Goal: Book appointment/travel/reservation

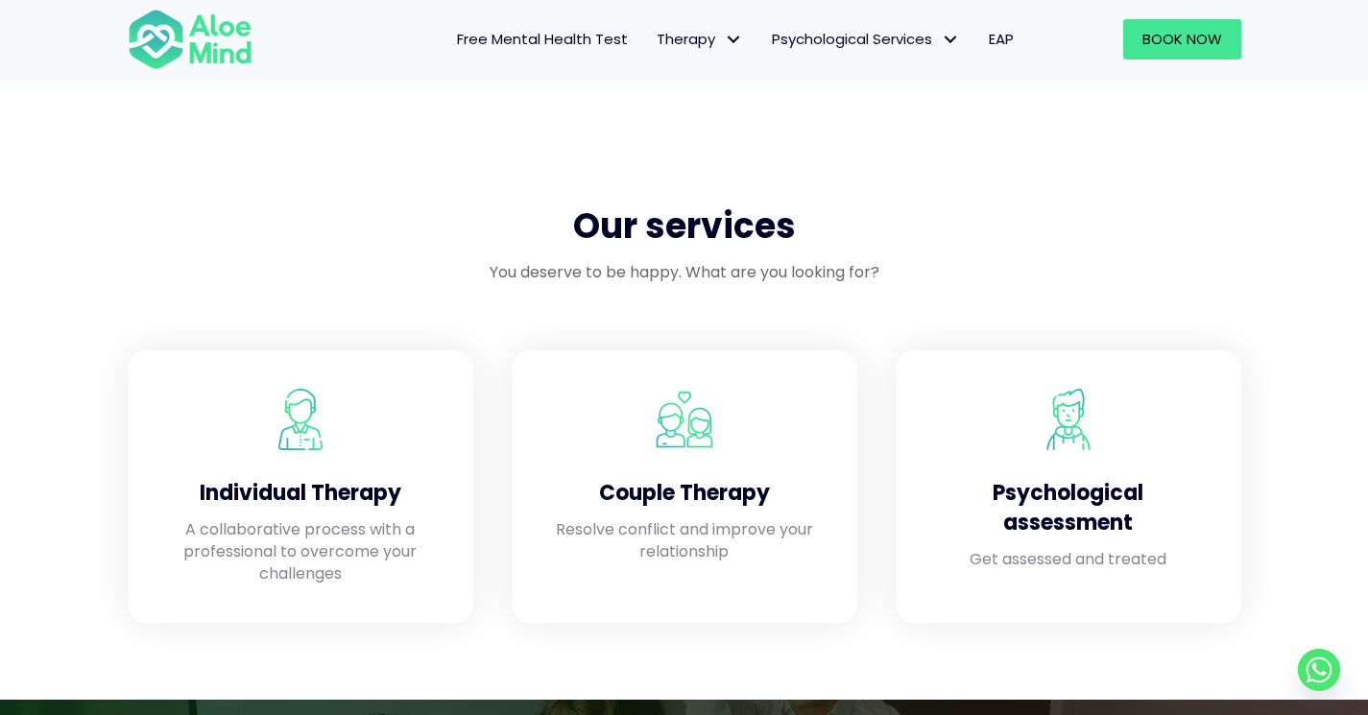
scroll to position [1453, 0]
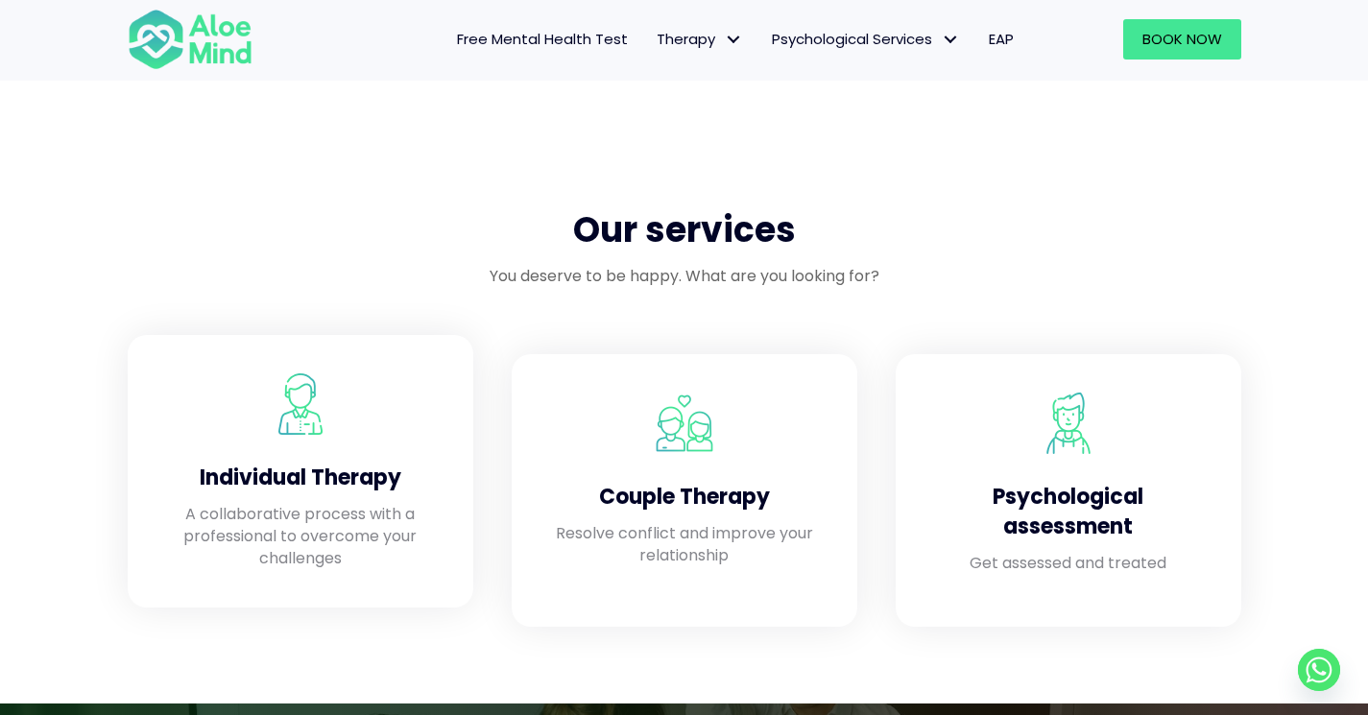
click at [358, 392] on div at bounding box center [300, 403] width 269 height 61
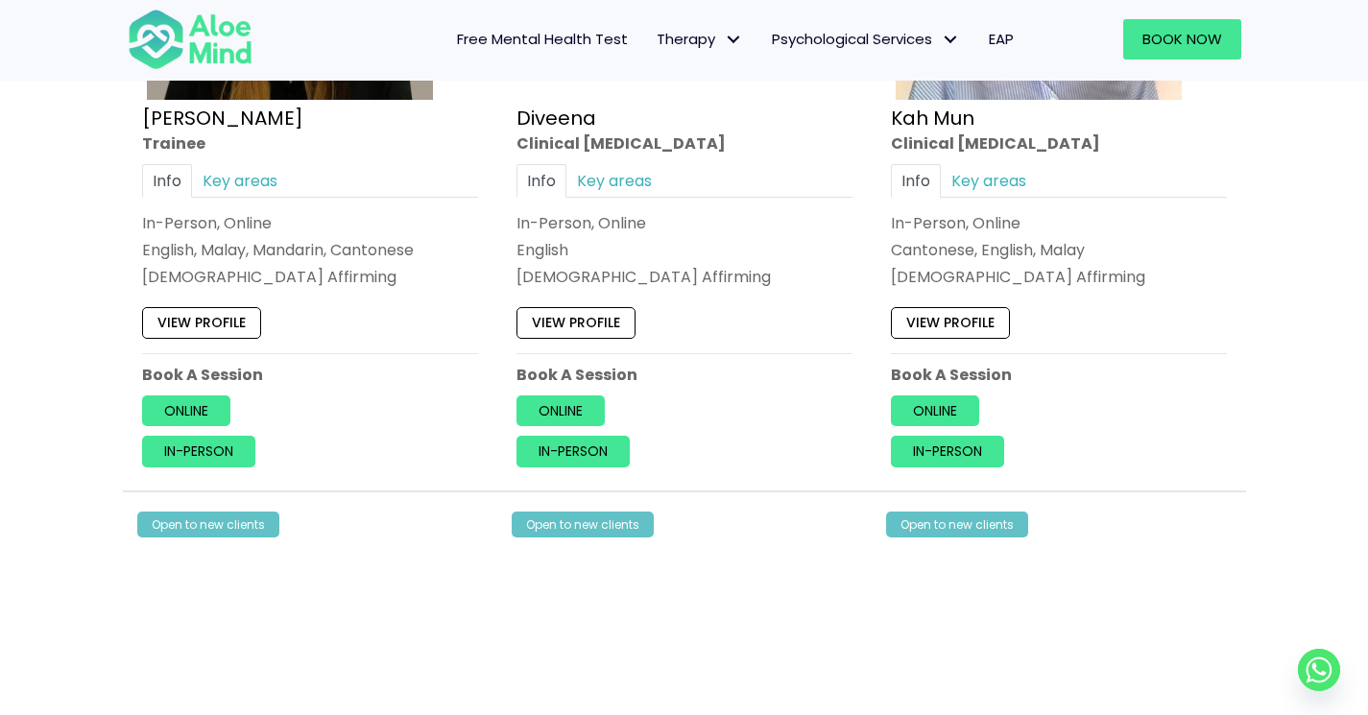
scroll to position [1263, 0]
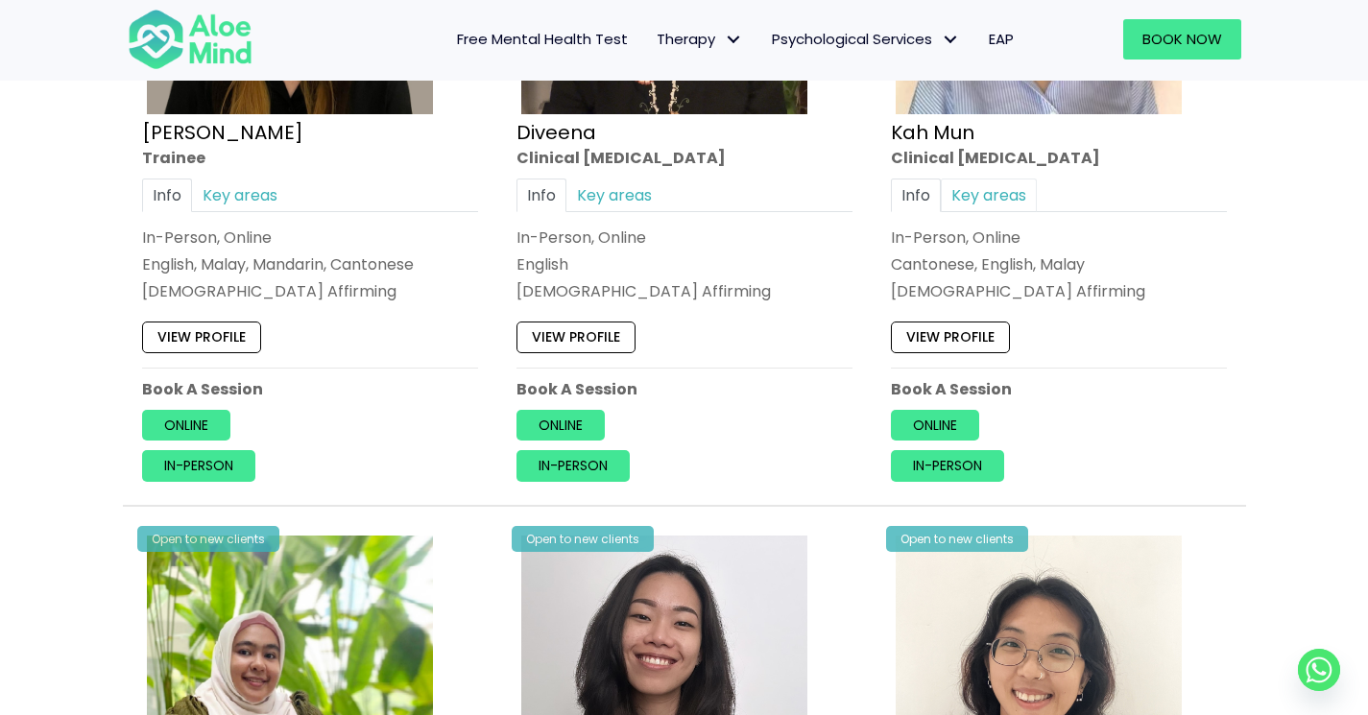
click at [983, 203] on link "Key areas" at bounding box center [988, 195] width 96 height 34
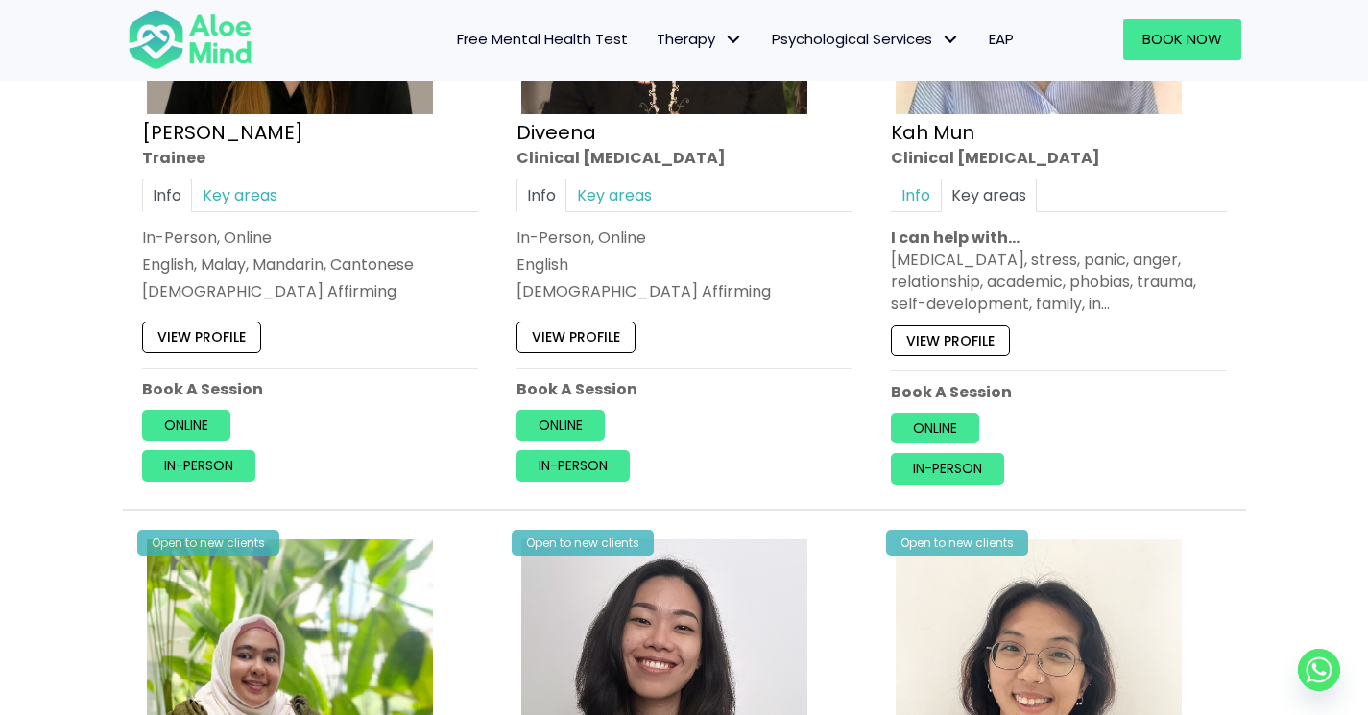
click at [954, 345] on link "View profile" at bounding box center [950, 339] width 119 height 31
click at [250, 192] on link "Key areas" at bounding box center [240, 195] width 96 height 34
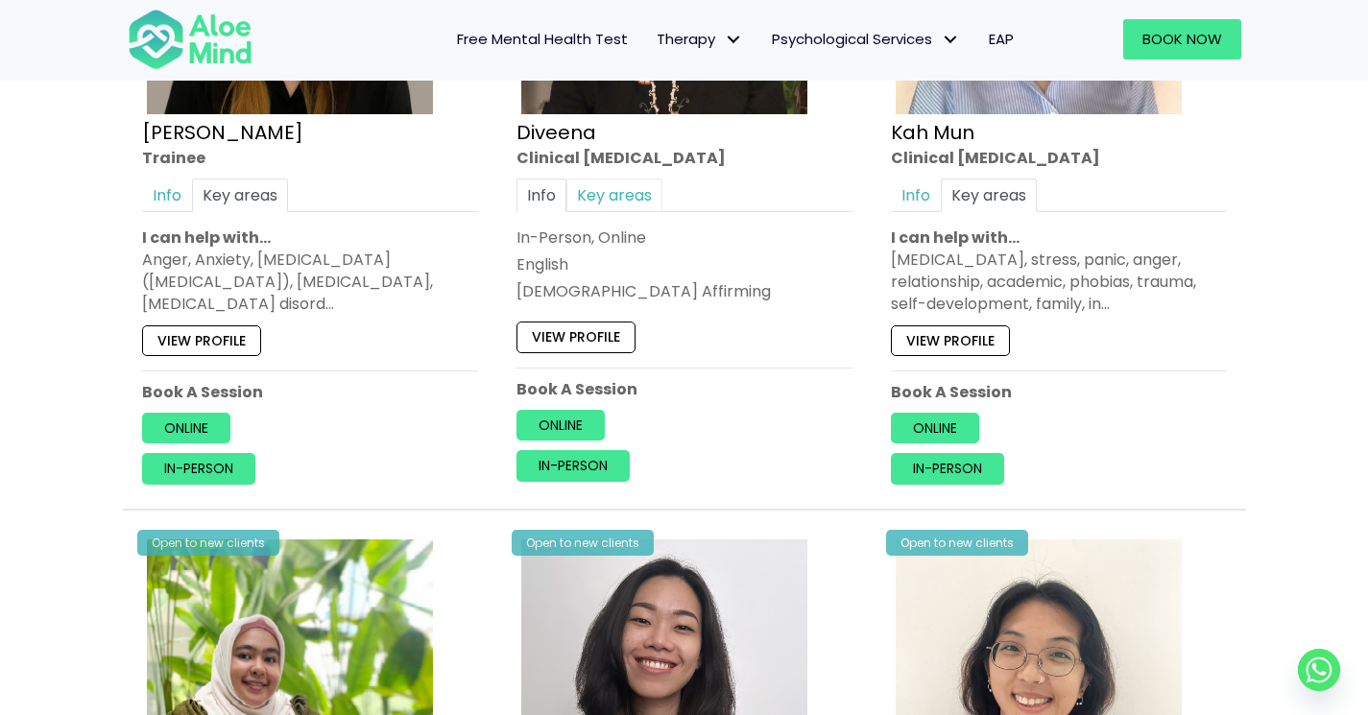
click at [608, 187] on link "Key areas" at bounding box center [614, 195] width 96 height 34
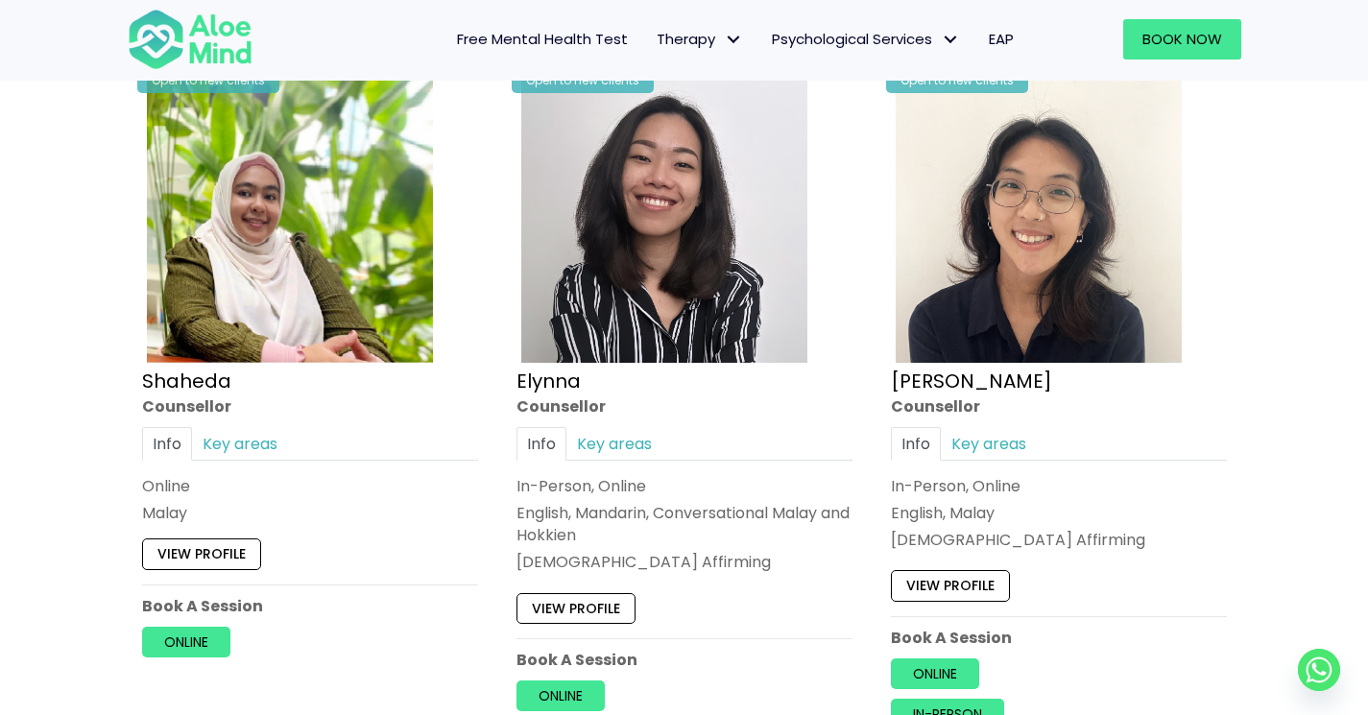
scroll to position [1727, 0]
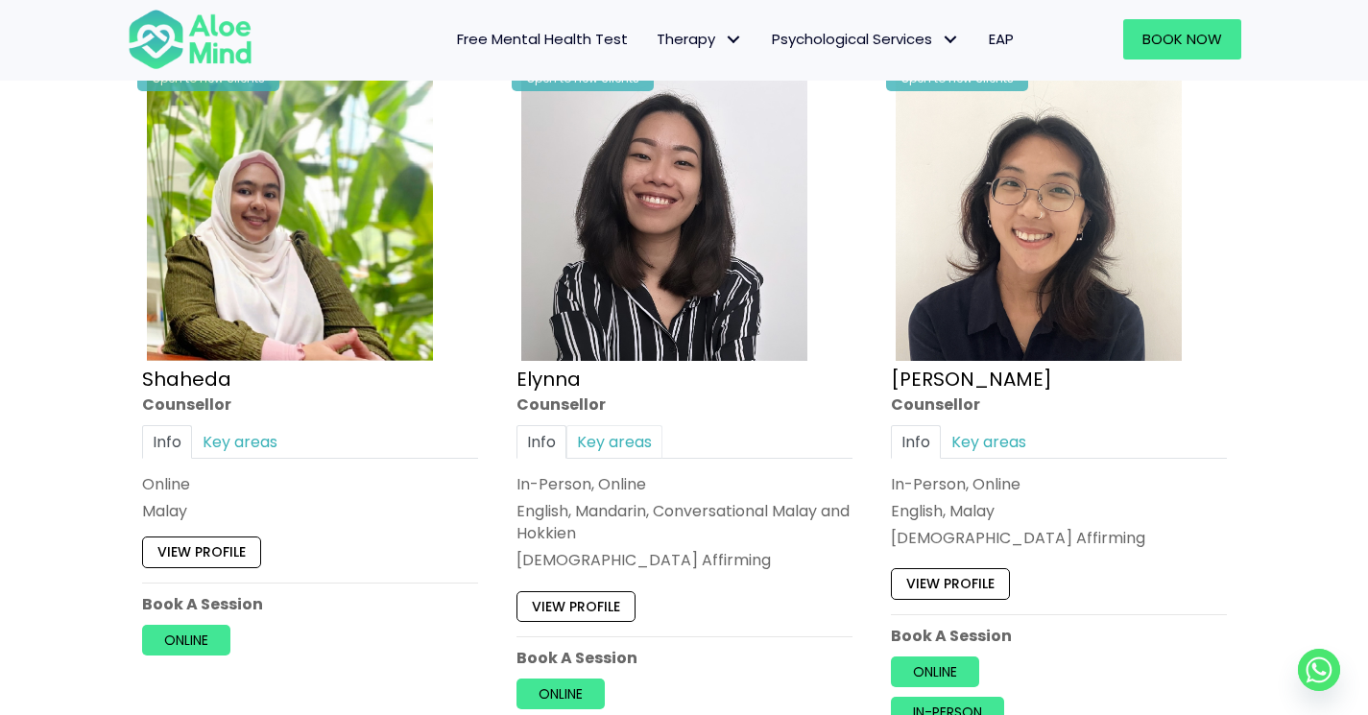
click at [626, 438] on link "Key areas" at bounding box center [614, 441] width 96 height 34
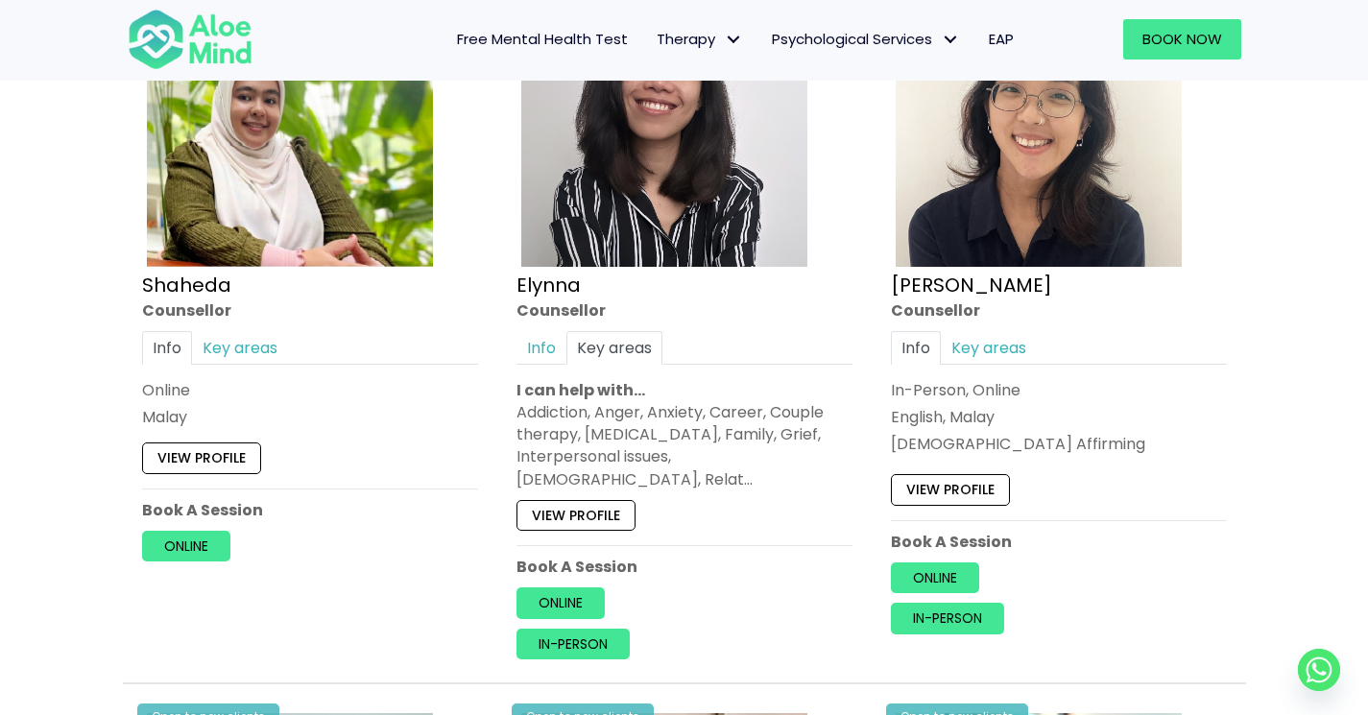
scroll to position [1822, 0]
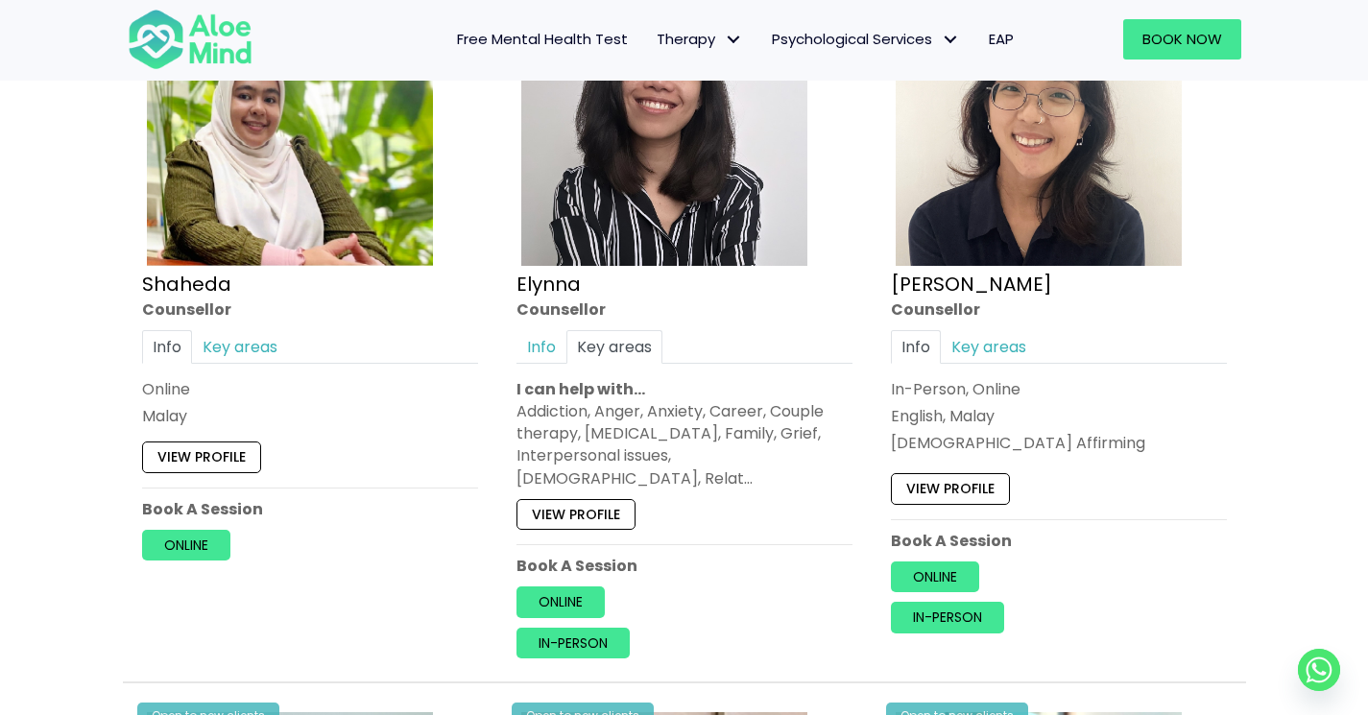
click at [601, 498] on link "View profile" at bounding box center [575, 513] width 119 height 31
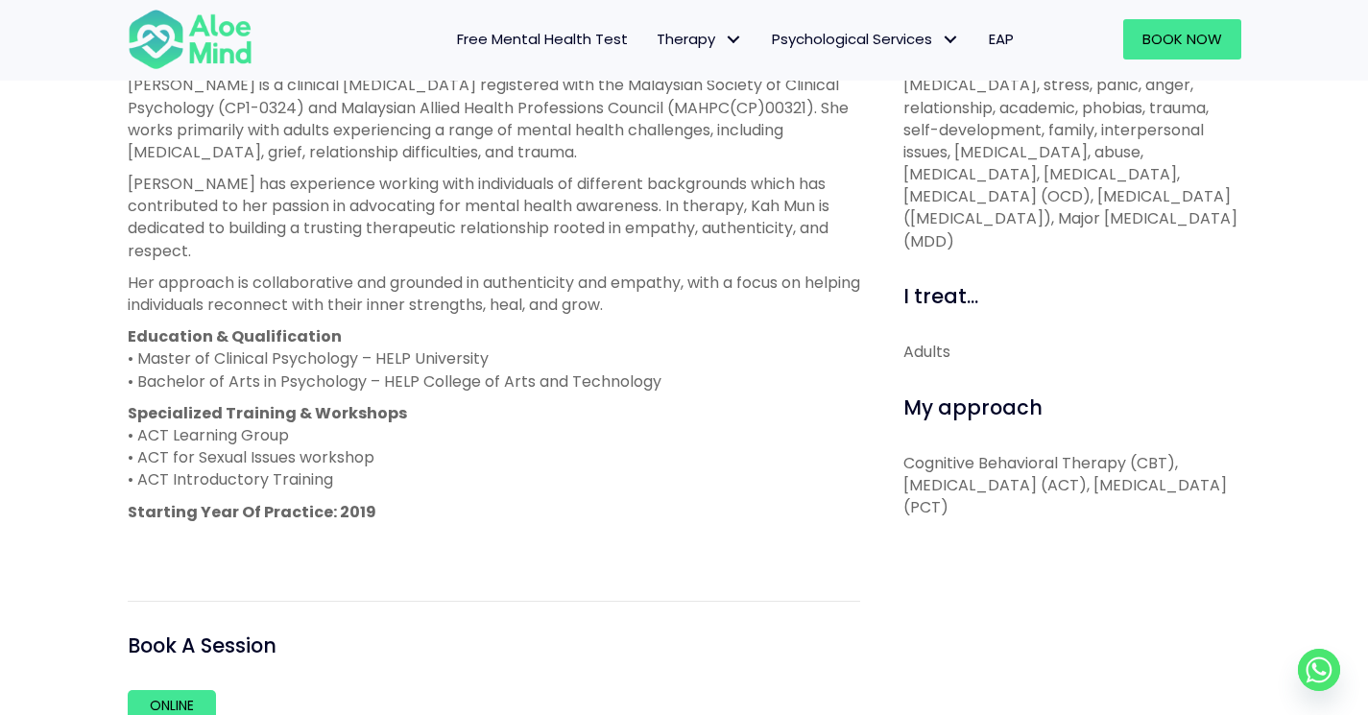
scroll to position [760, 0]
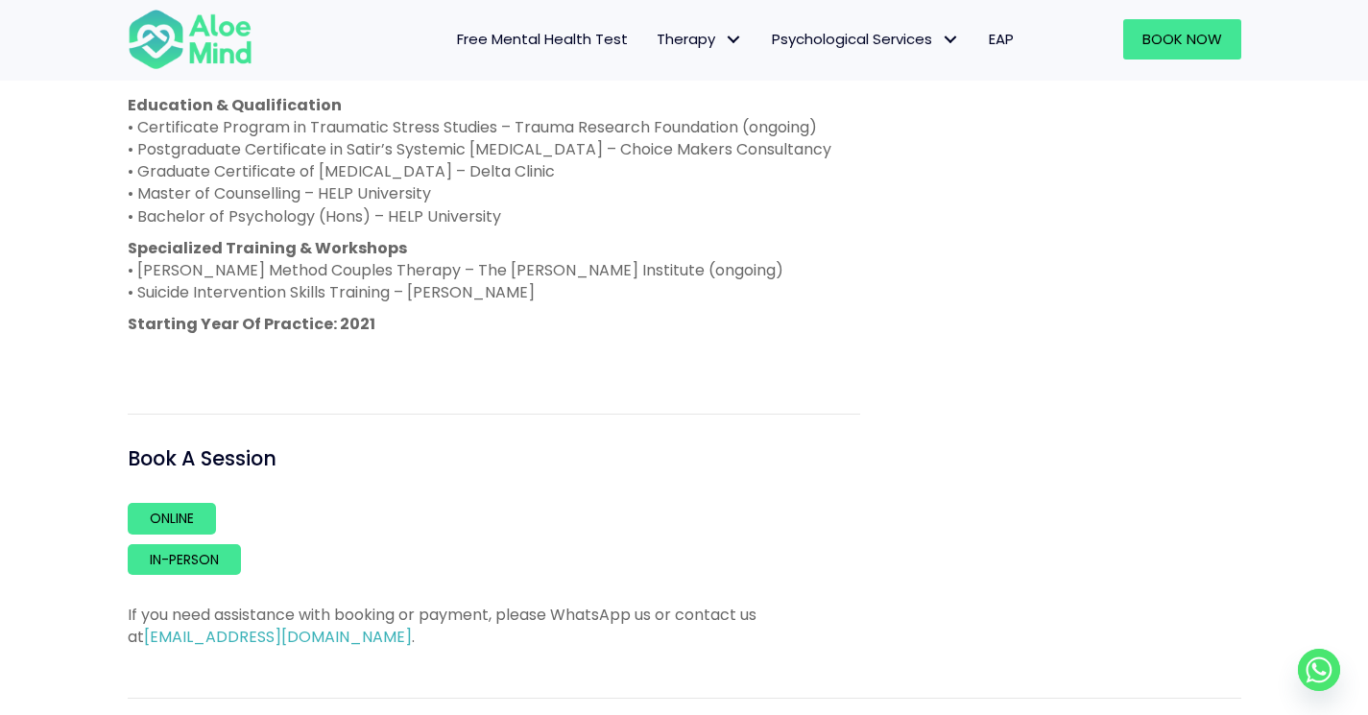
scroll to position [971, 0]
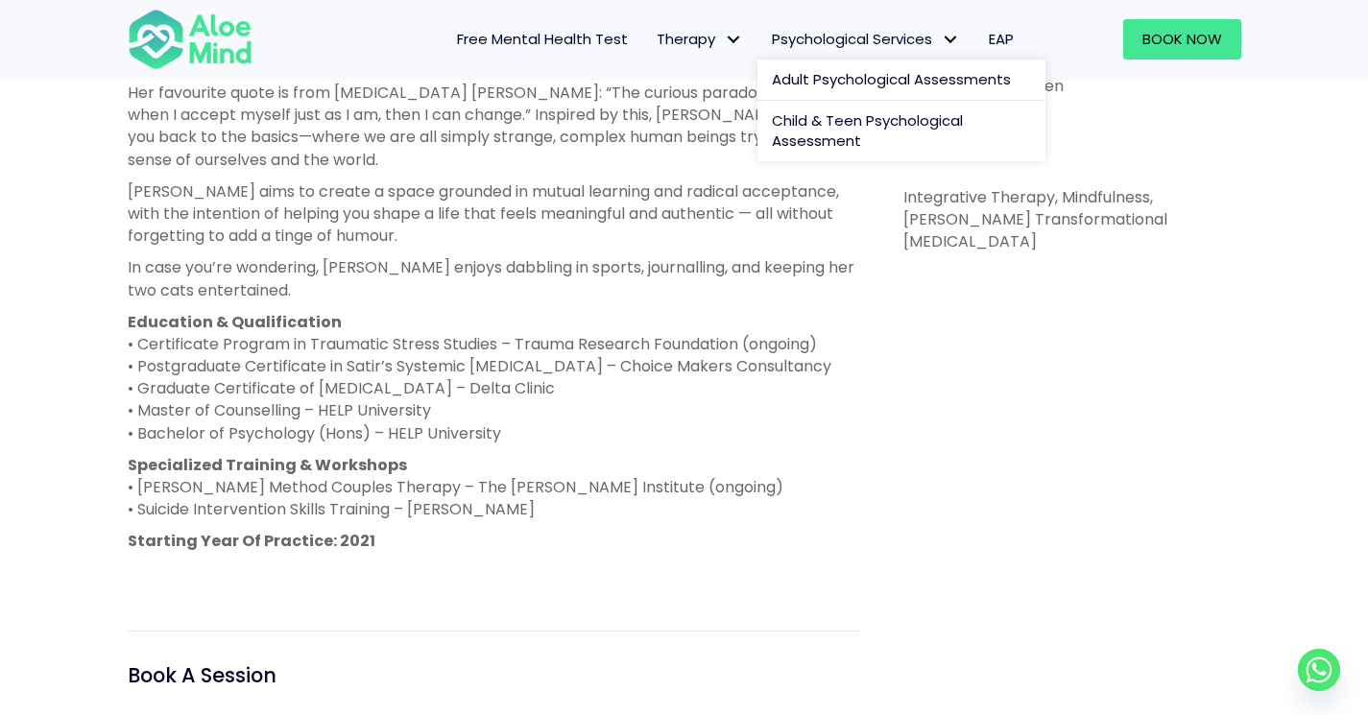
click at [917, 39] on span "Psychological Services" at bounding box center [866, 39] width 188 height 20
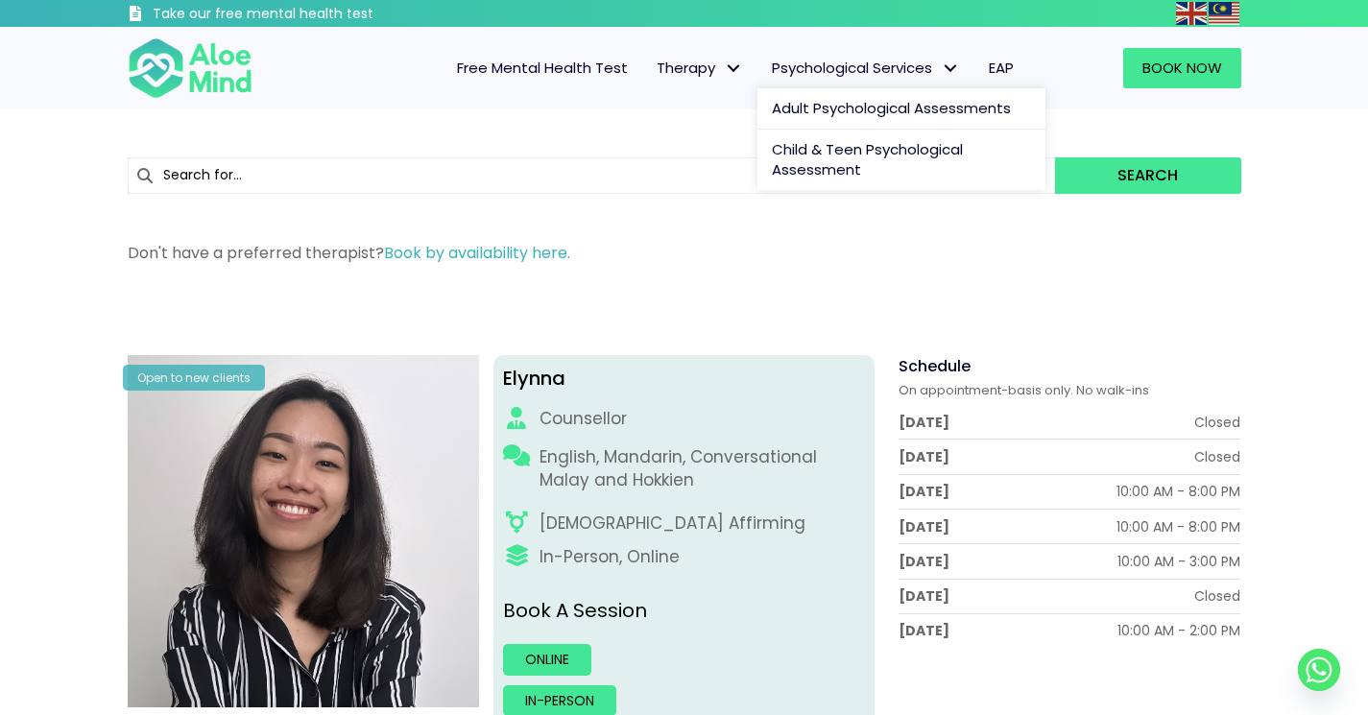
click at [897, 63] on span "Psychological Services" at bounding box center [866, 68] width 188 height 20
click at [883, 107] on span "Adult Psychological Assessments" at bounding box center [891, 108] width 239 height 20
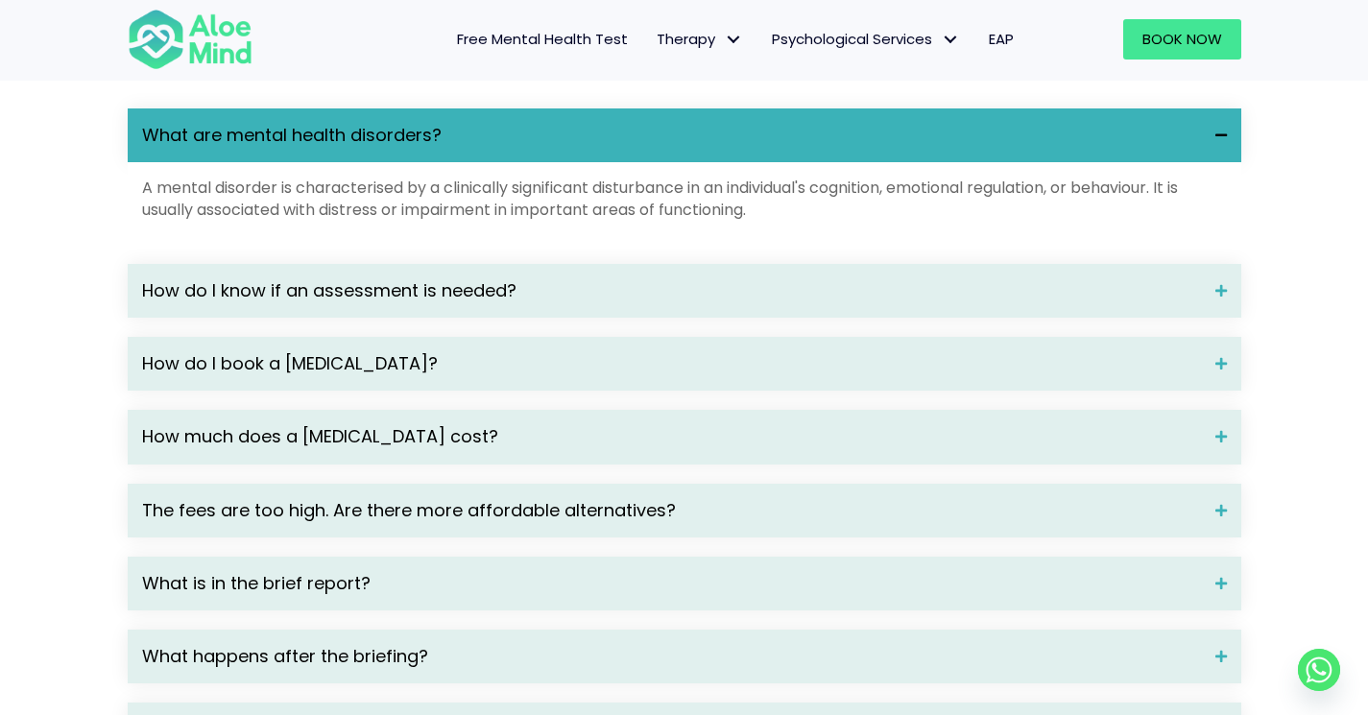
scroll to position [2584, 0]
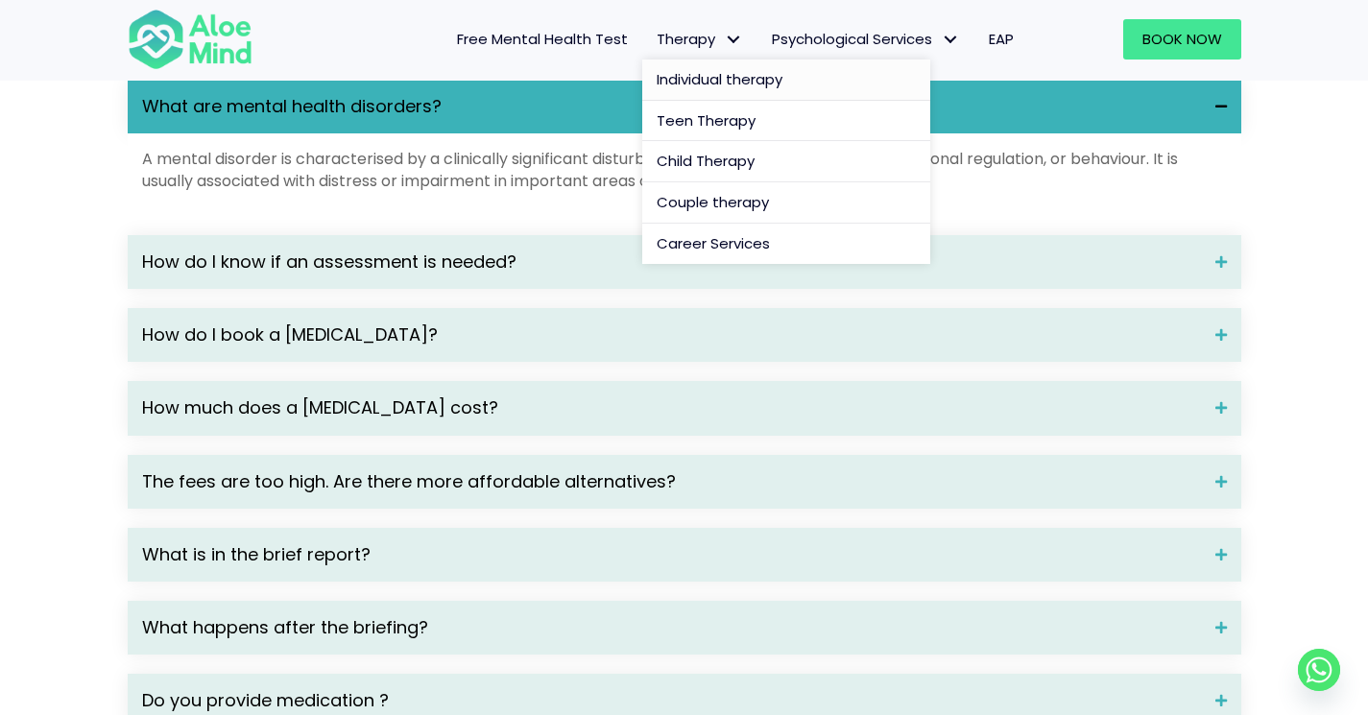
click at [700, 85] on span "Individual therapy" at bounding box center [719, 79] width 126 height 20
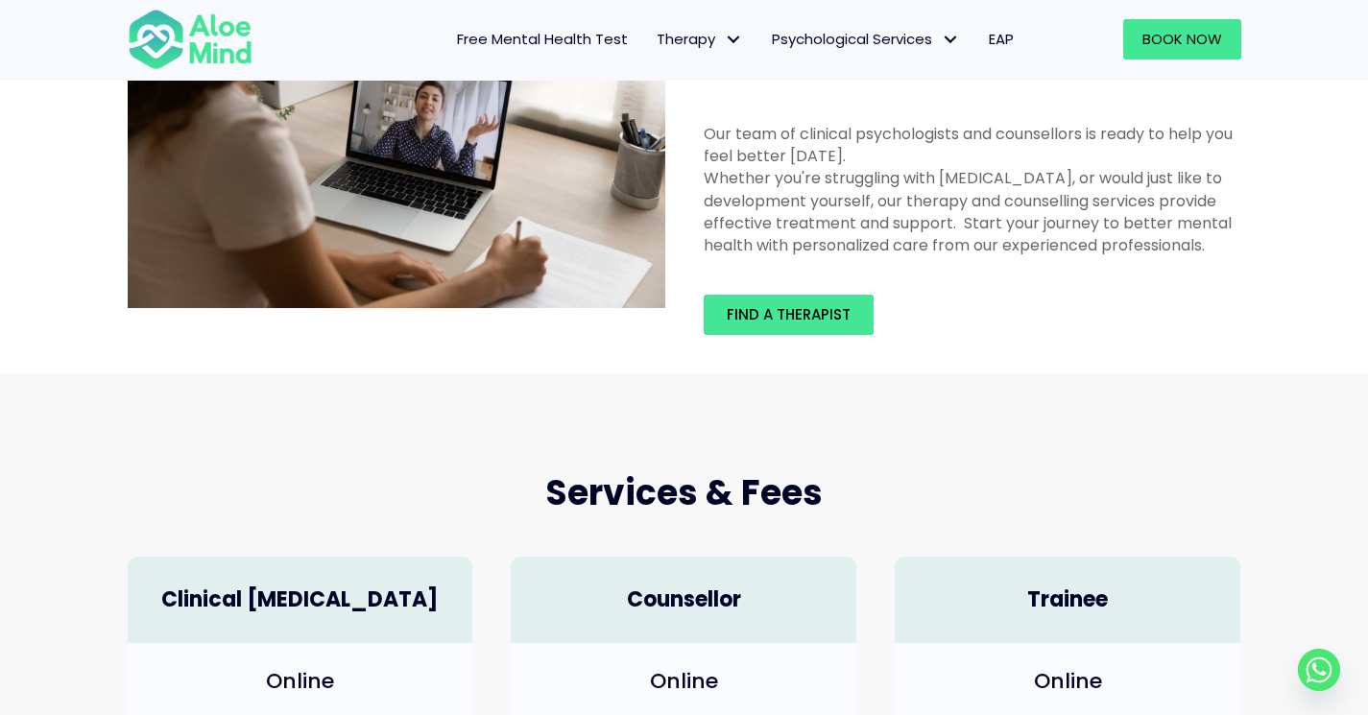
scroll to position [4, 0]
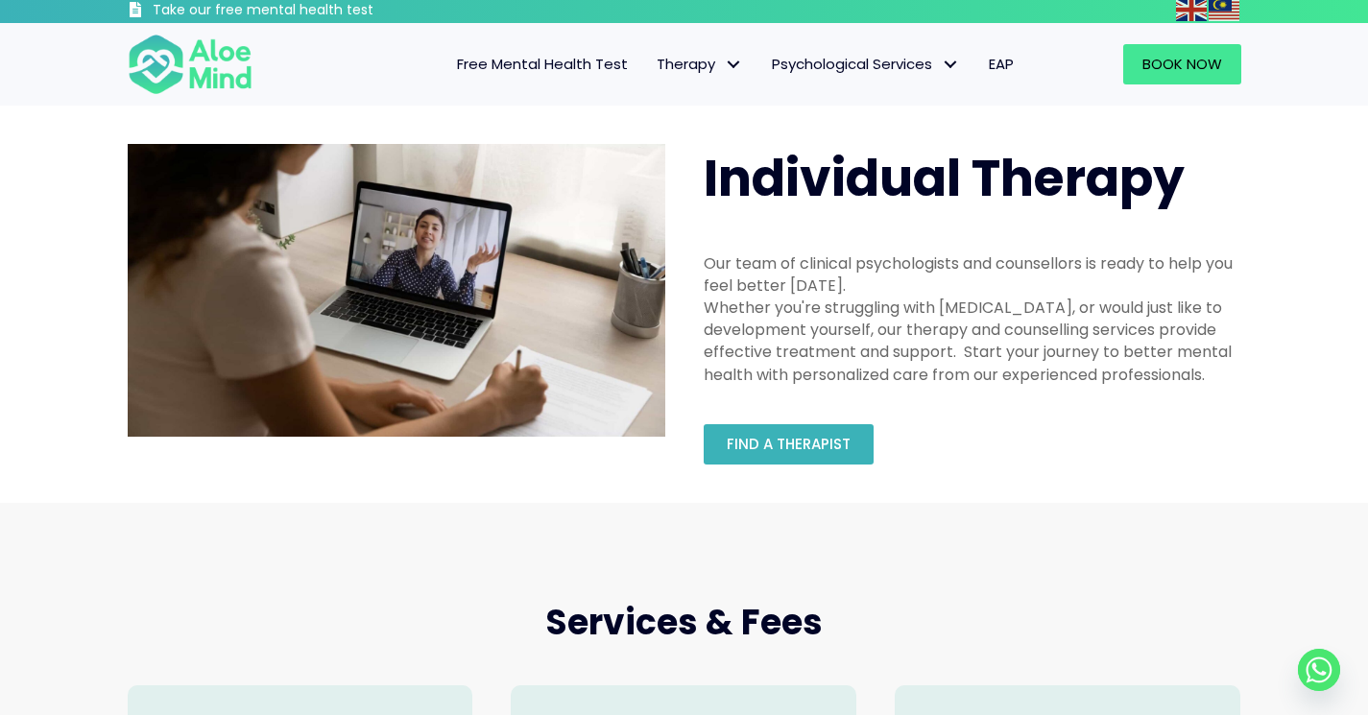
click at [782, 444] on span "Find a therapist" at bounding box center [788, 444] width 124 height 20
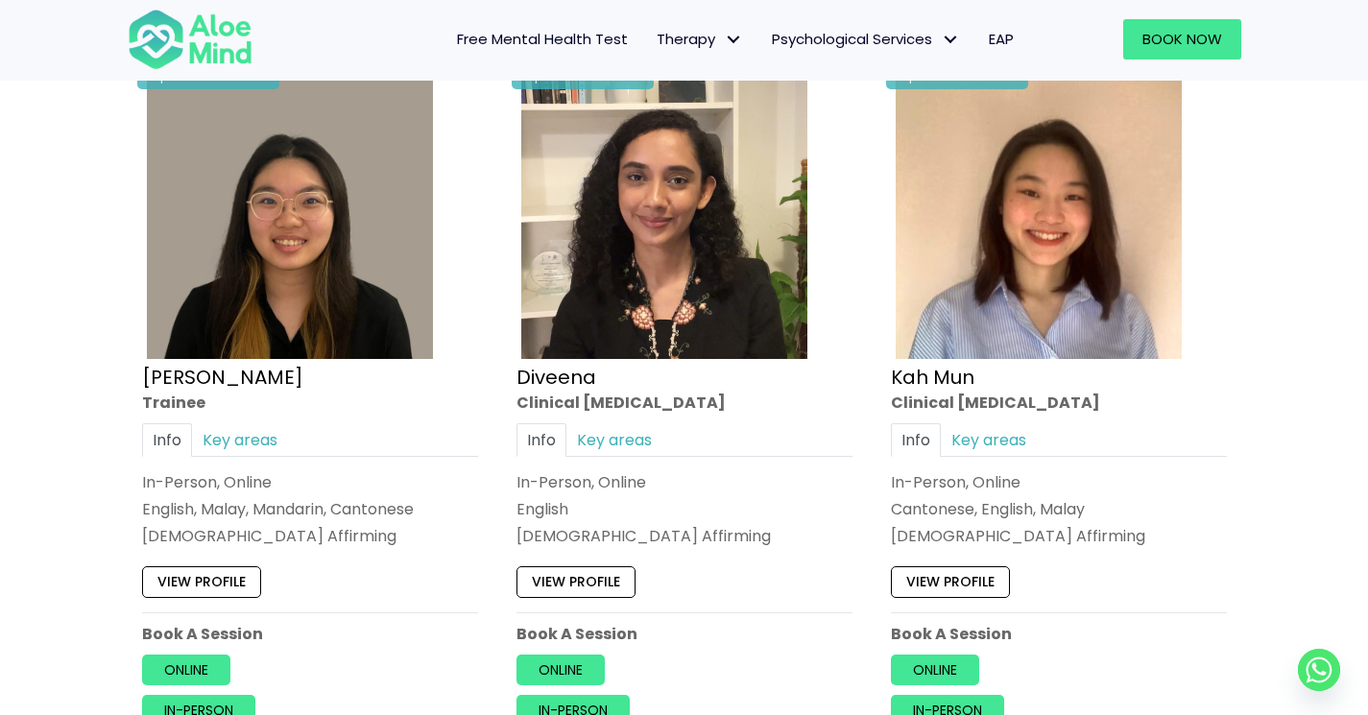
scroll to position [1021, 0]
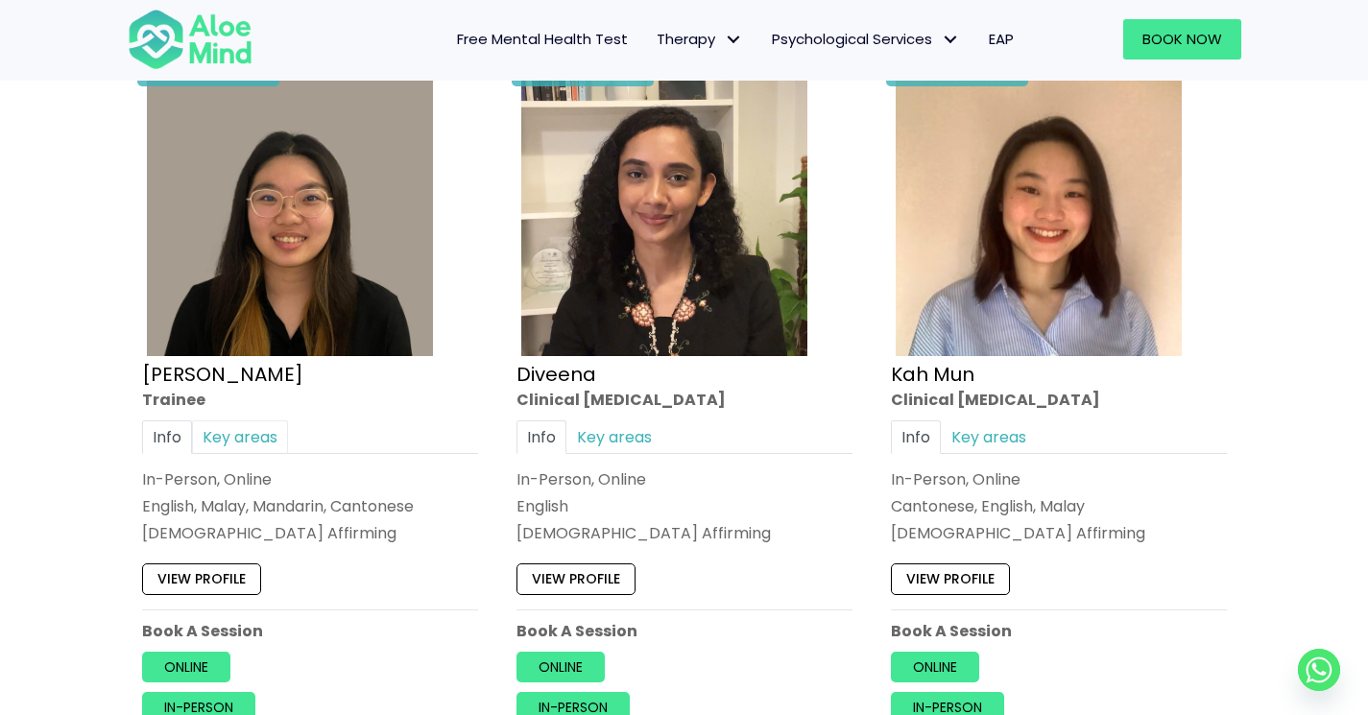
click at [232, 440] on link "Key areas" at bounding box center [240, 437] width 96 height 34
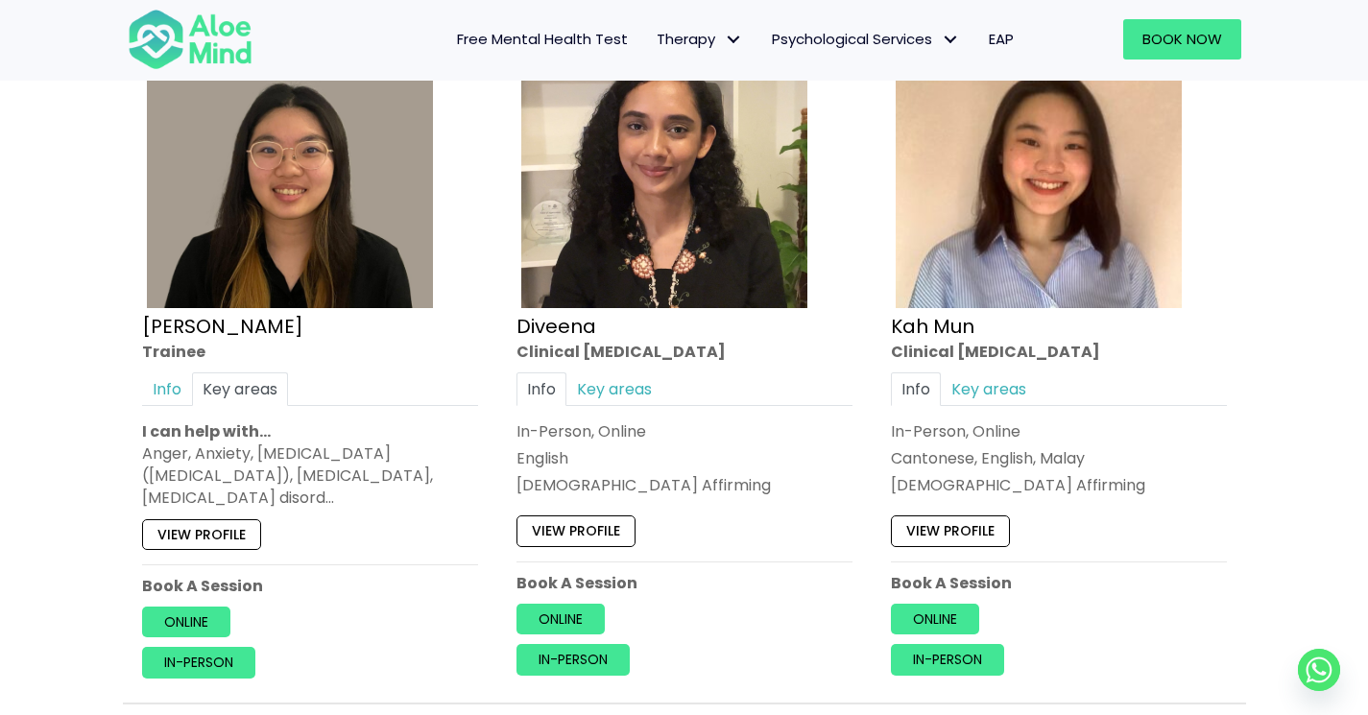
scroll to position [1112, 0]
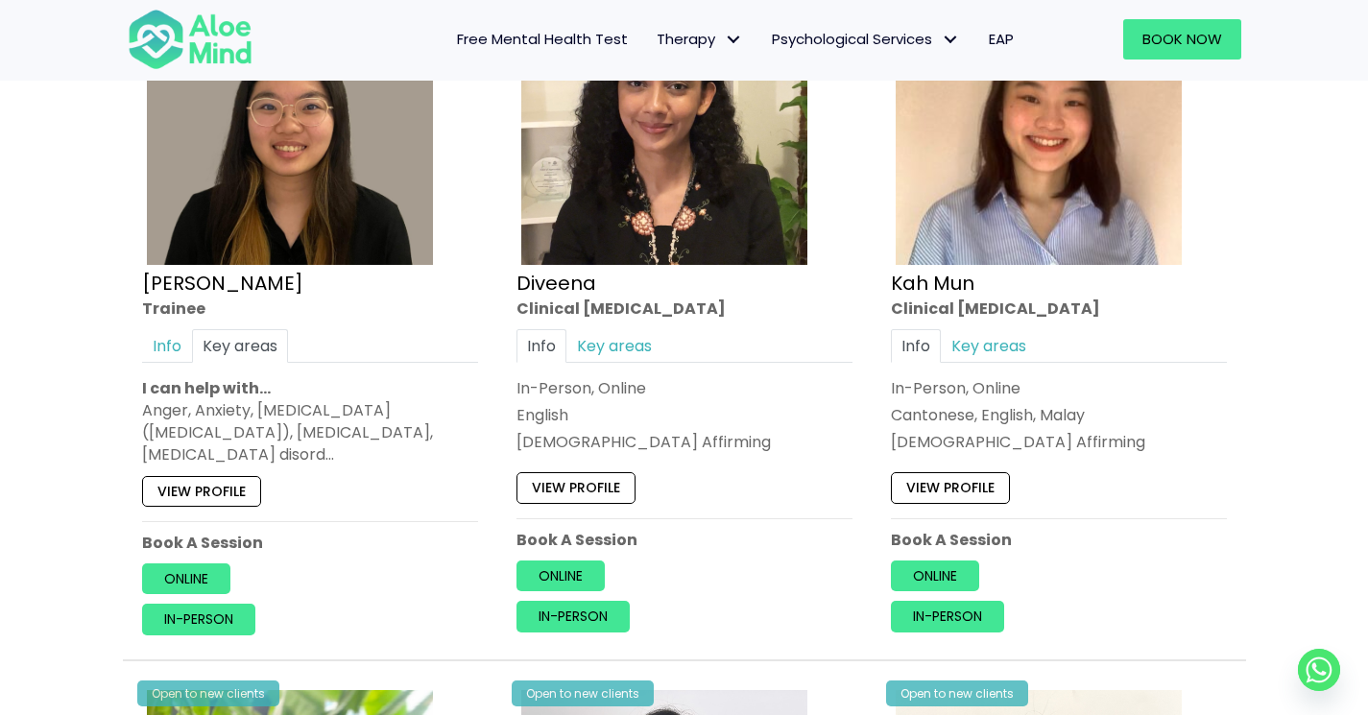
click at [229, 501] on link "View profile" at bounding box center [201, 490] width 119 height 31
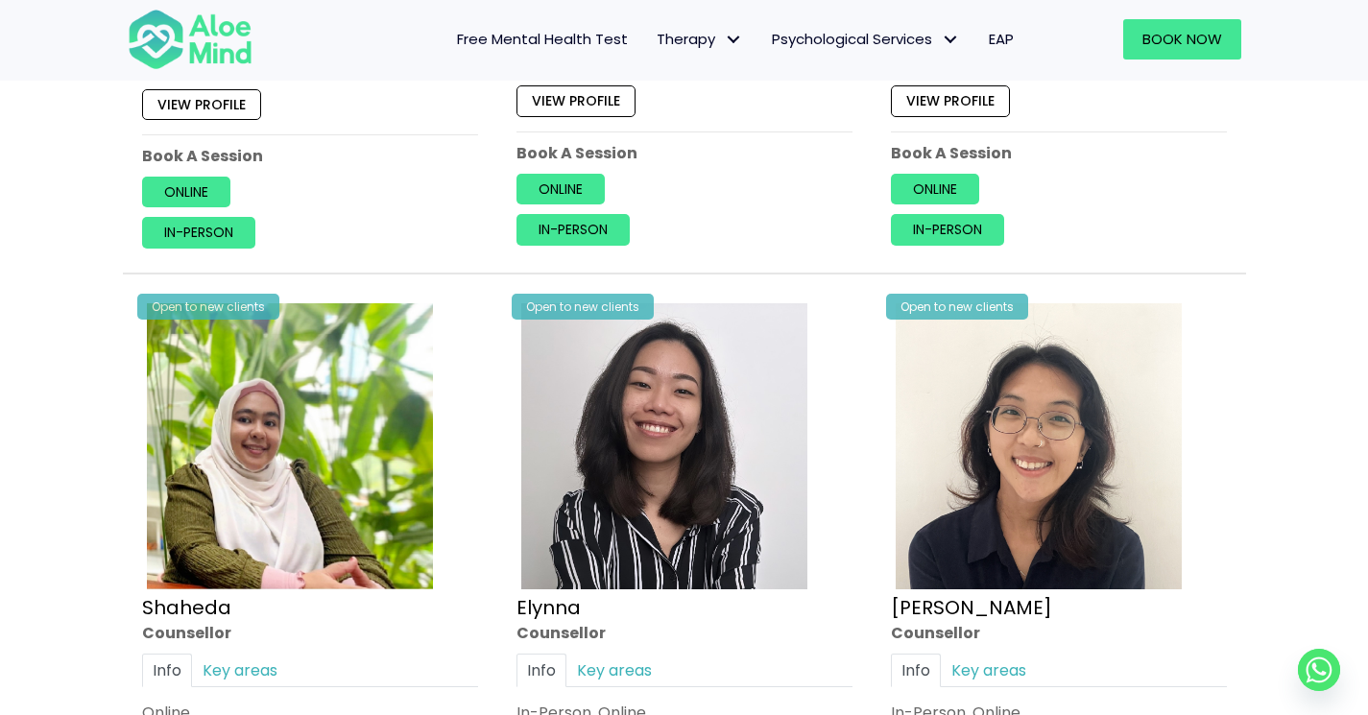
scroll to position [1490, 0]
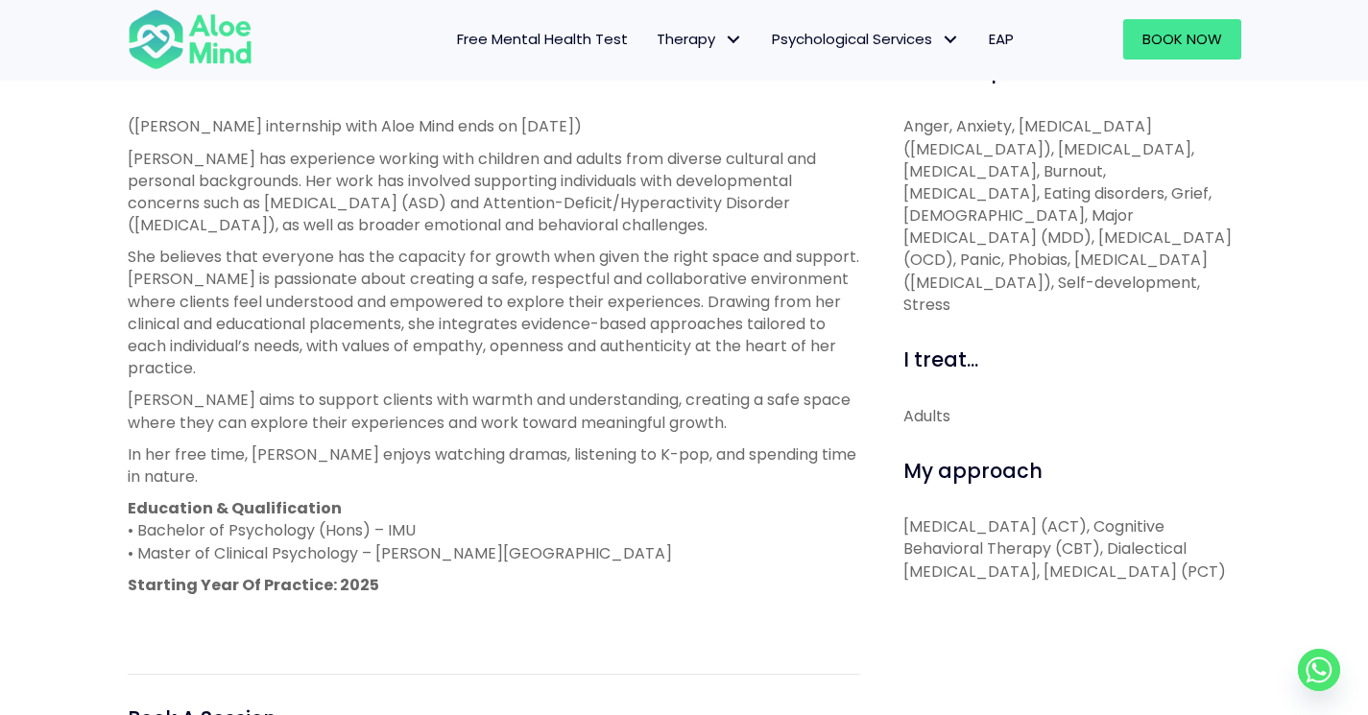
scroll to position [709, 0]
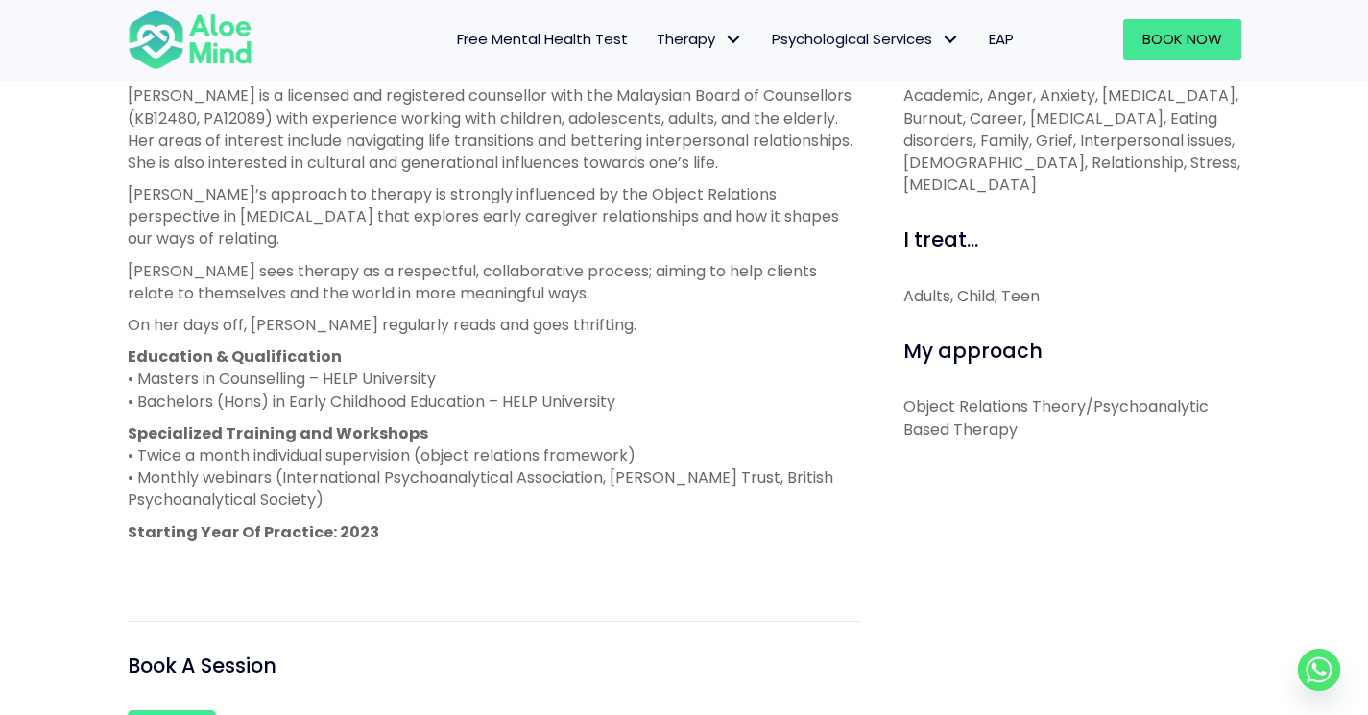
scroll to position [740, 0]
click at [1292, 12] on div "Free Mental Health Test Therapy Individual therapy Teen Therapy Child Therapy C…" at bounding box center [684, 39] width 1368 height 83
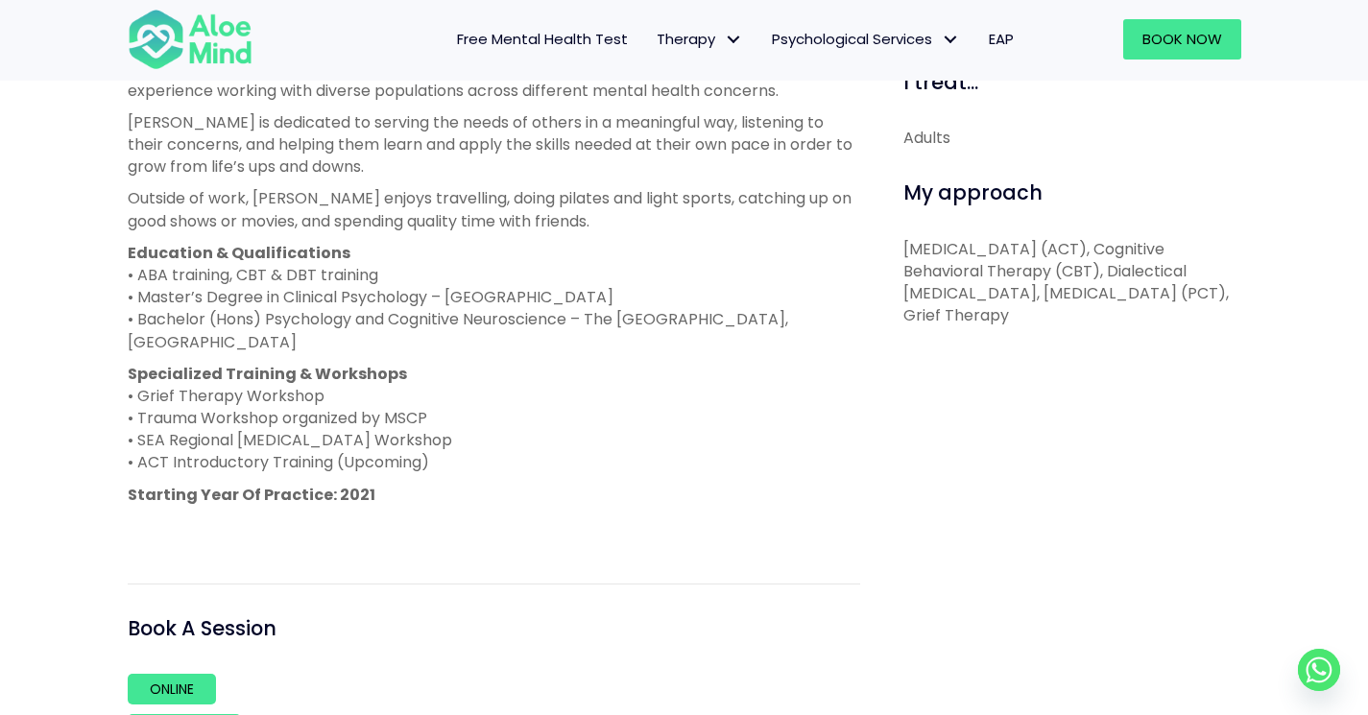
scroll to position [920, 0]
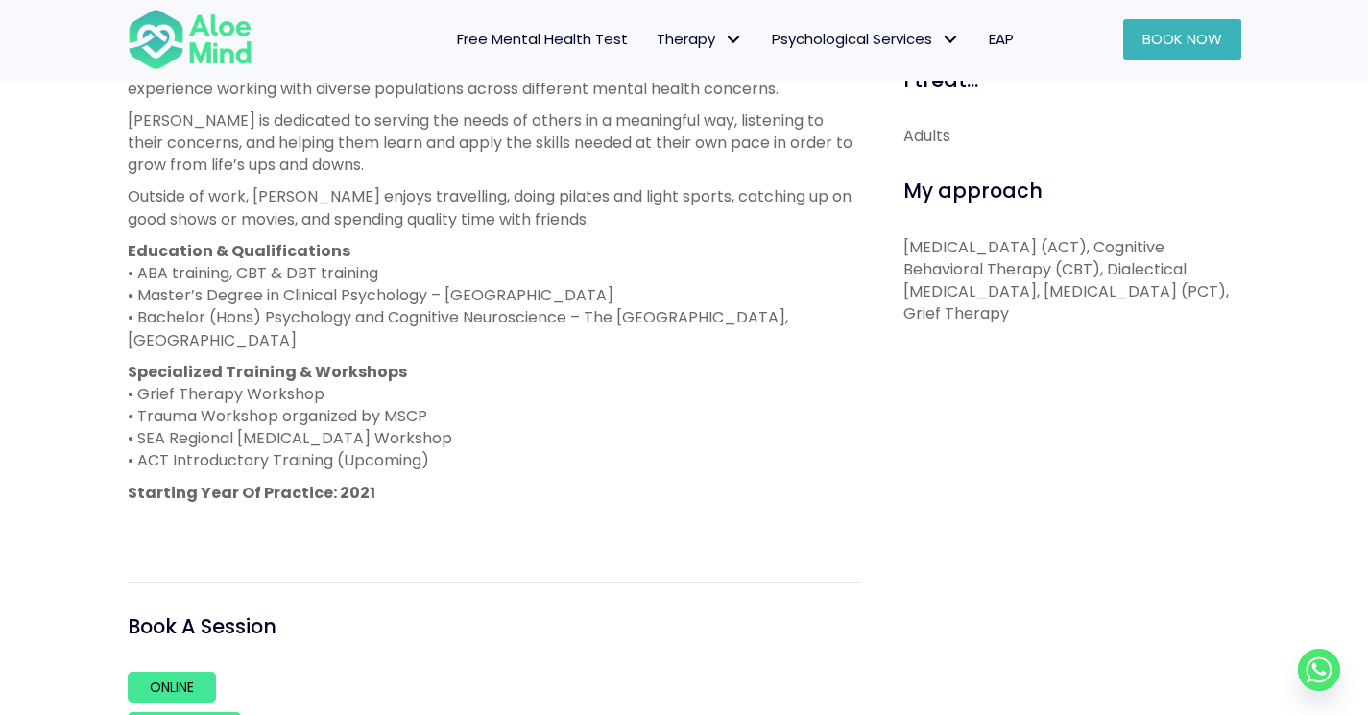
click at [1150, 42] on span "Book Now" at bounding box center [1182, 39] width 80 height 20
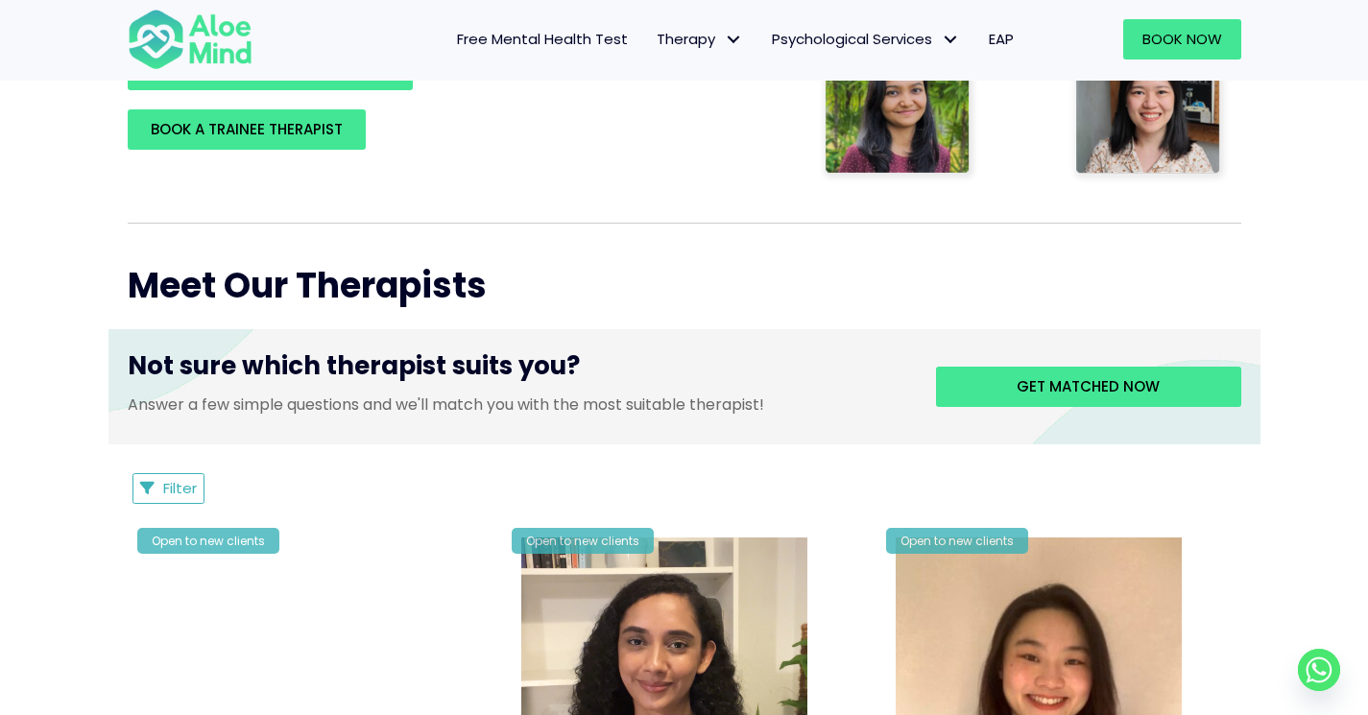
scroll to position [559, 0]
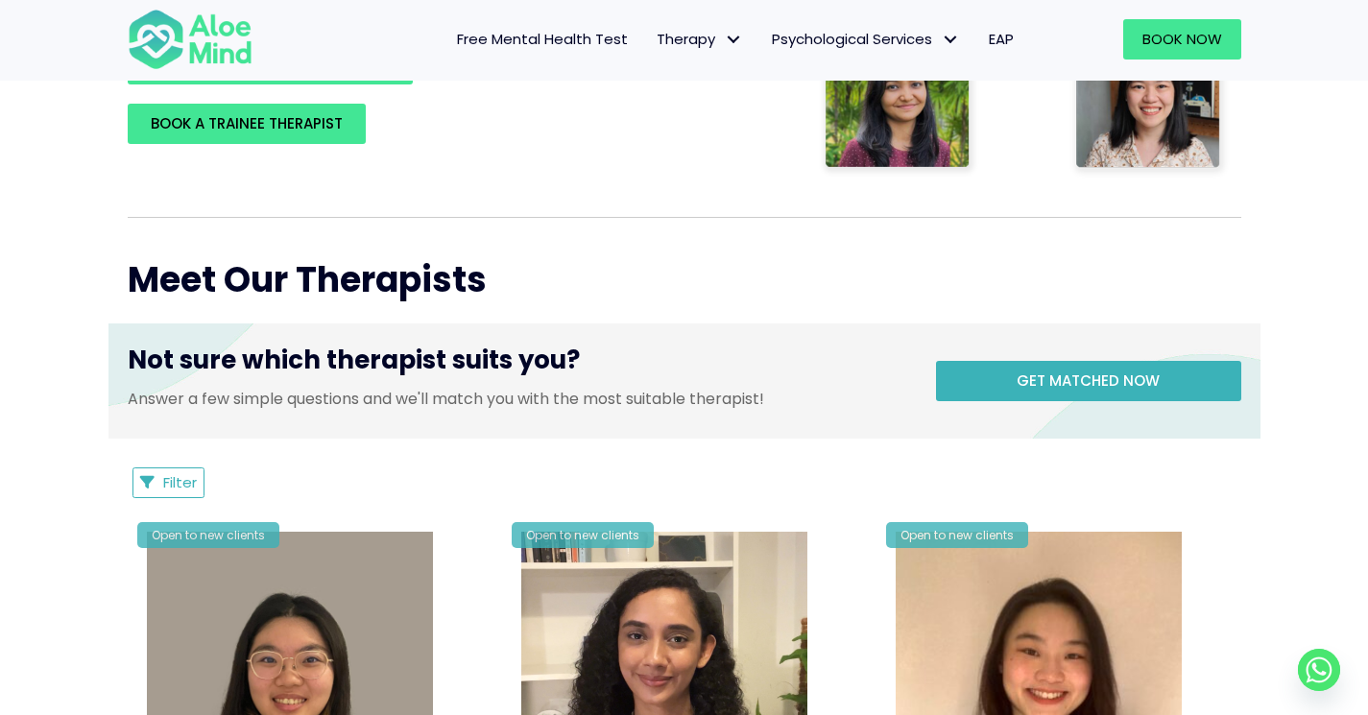
click at [1005, 369] on link "Get matched now" at bounding box center [1088, 381] width 305 height 40
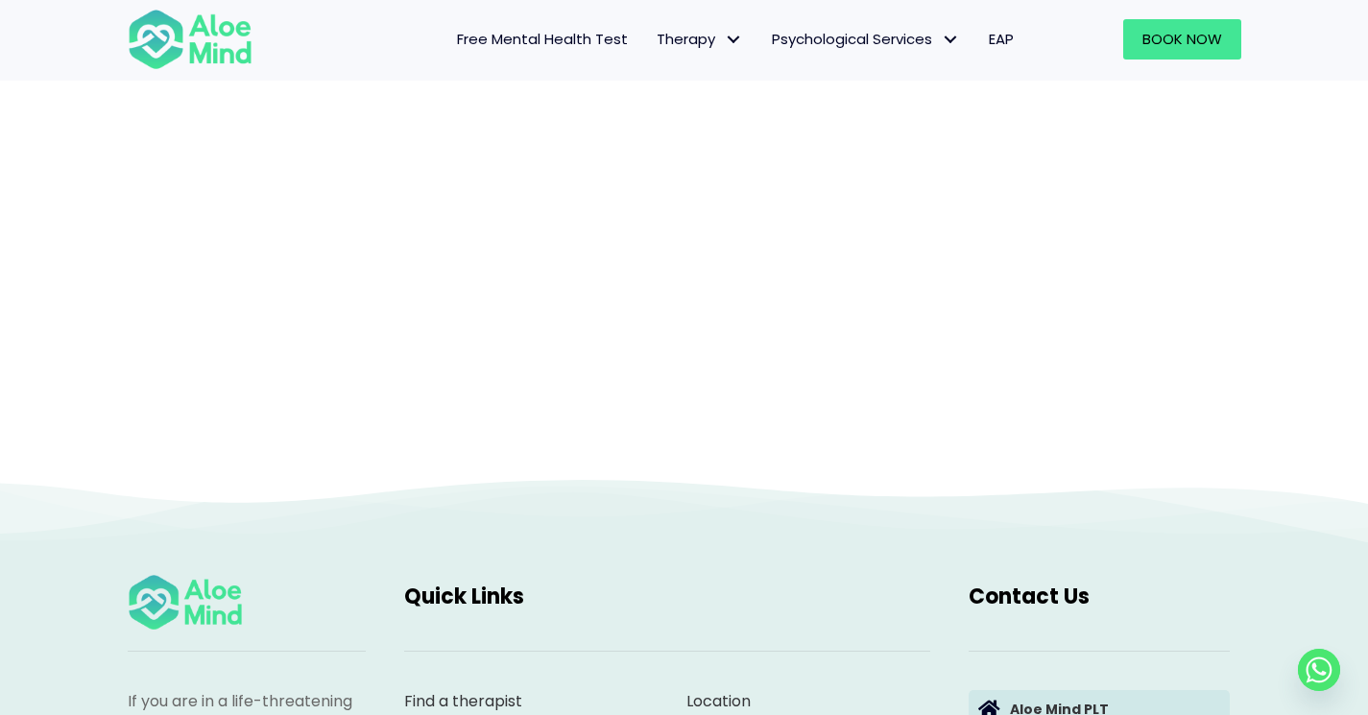
scroll to position [199, 0]
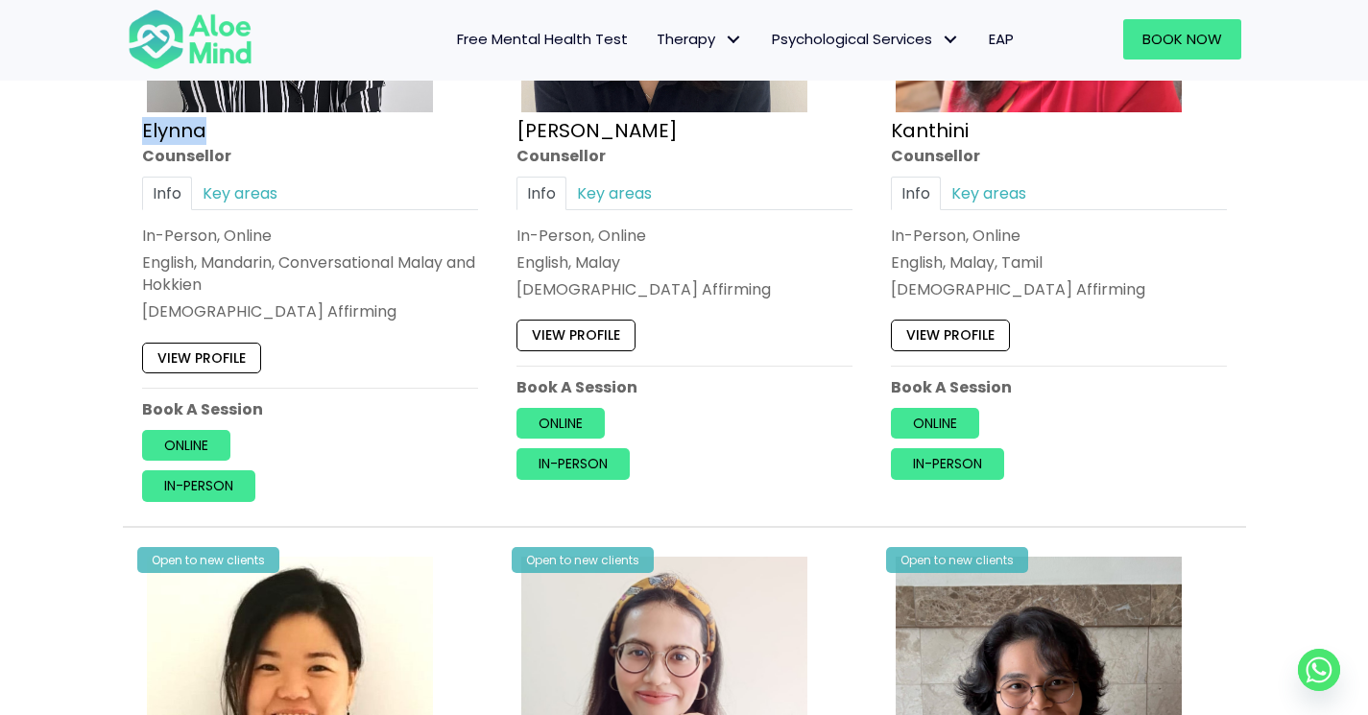
scroll to position [1283, 0]
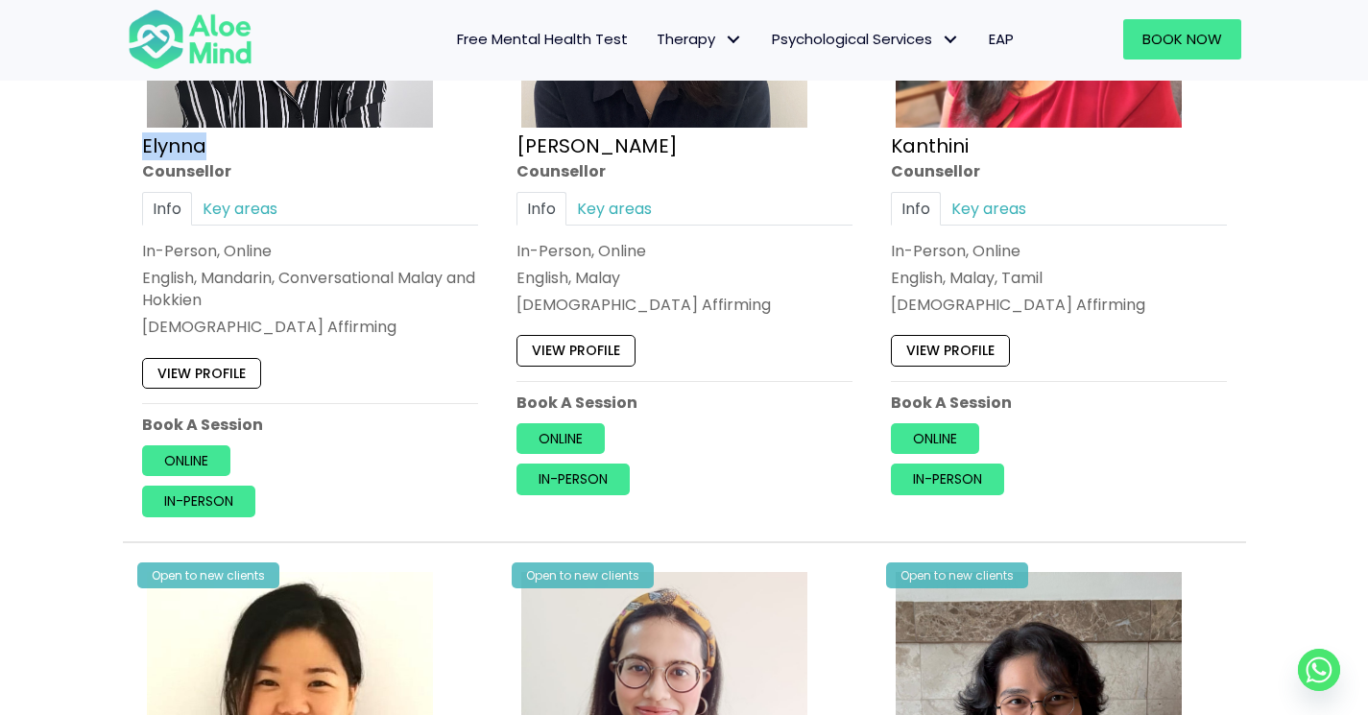
click at [607, 339] on link "View profile" at bounding box center [575, 351] width 119 height 31
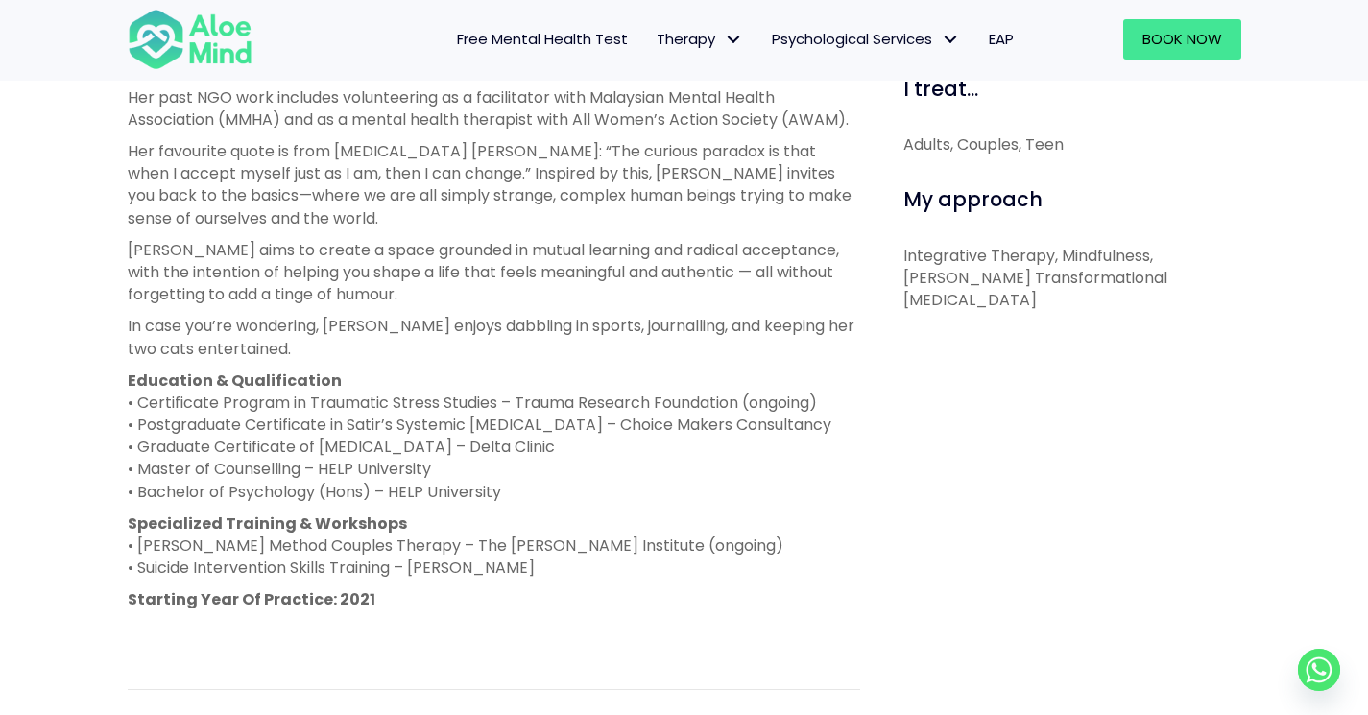
scroll to position [940, 0]
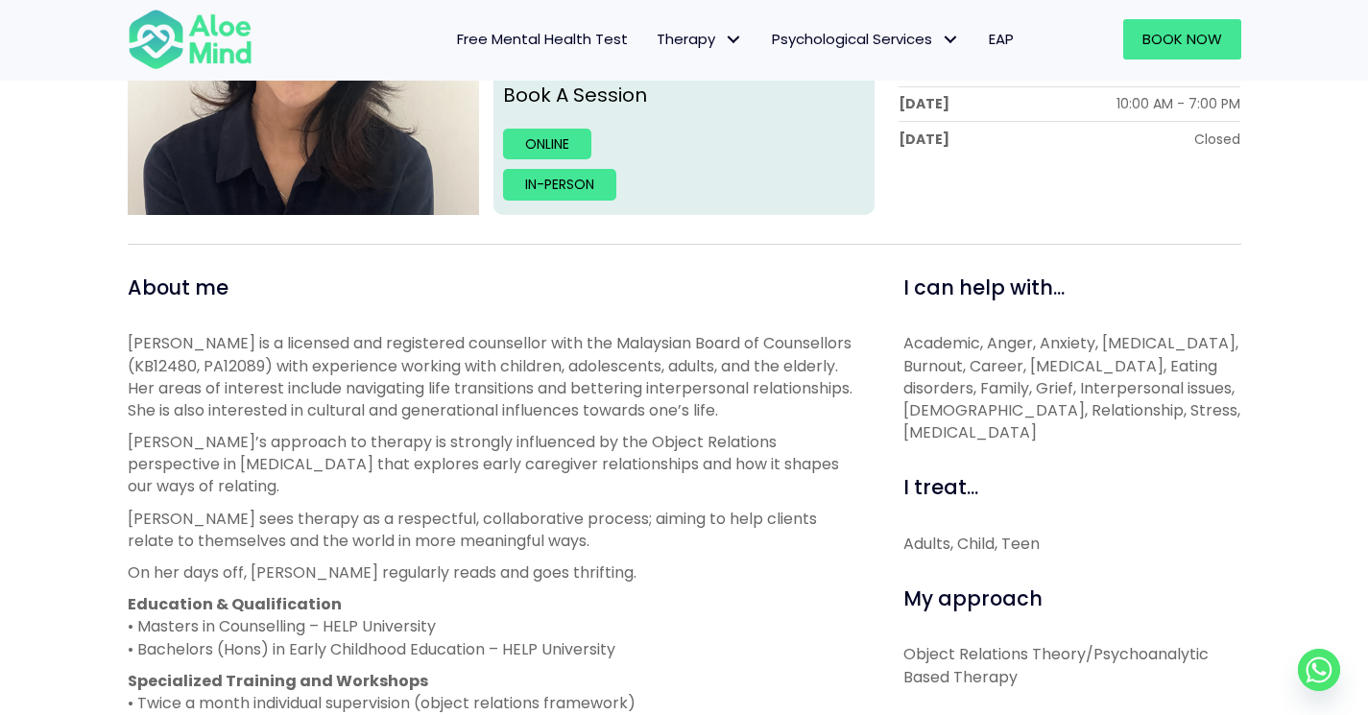
scroll to position [243, 0]
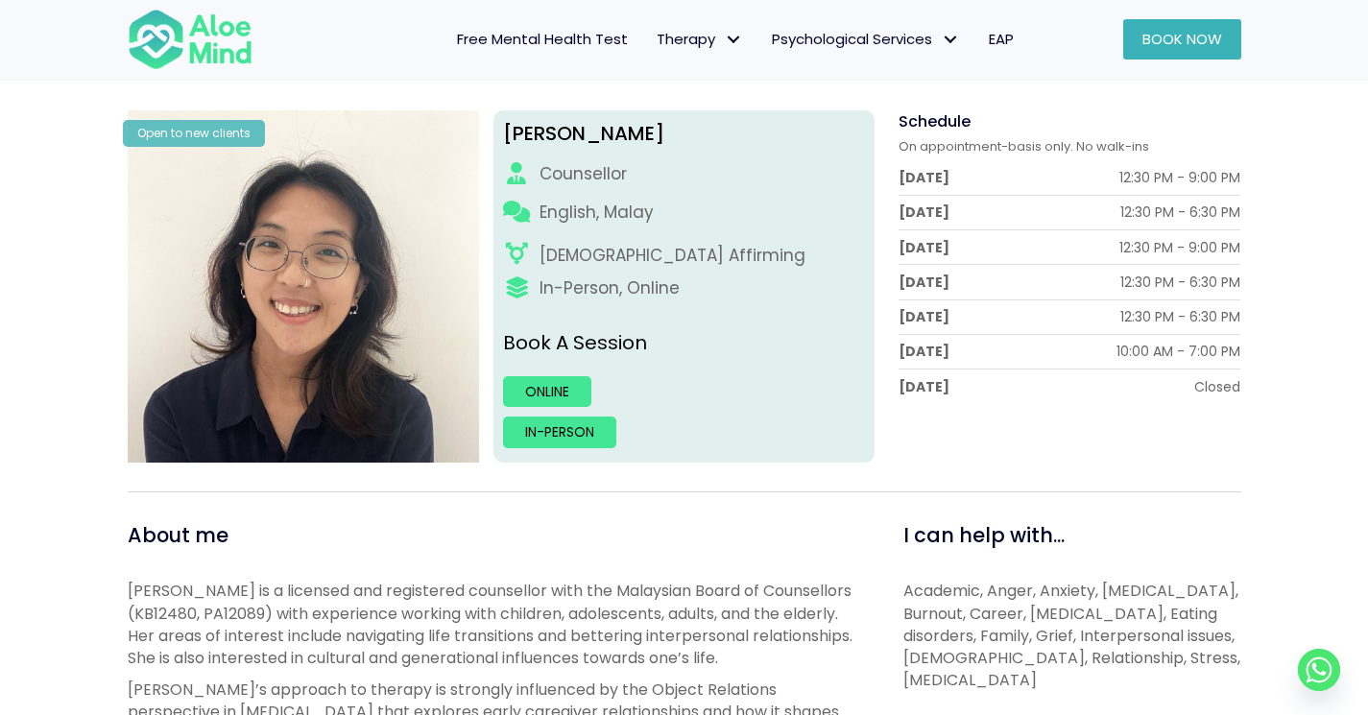
click at [1194, 43] on span "Book Now" at bounding box center [1182, 39] width 80 height 20
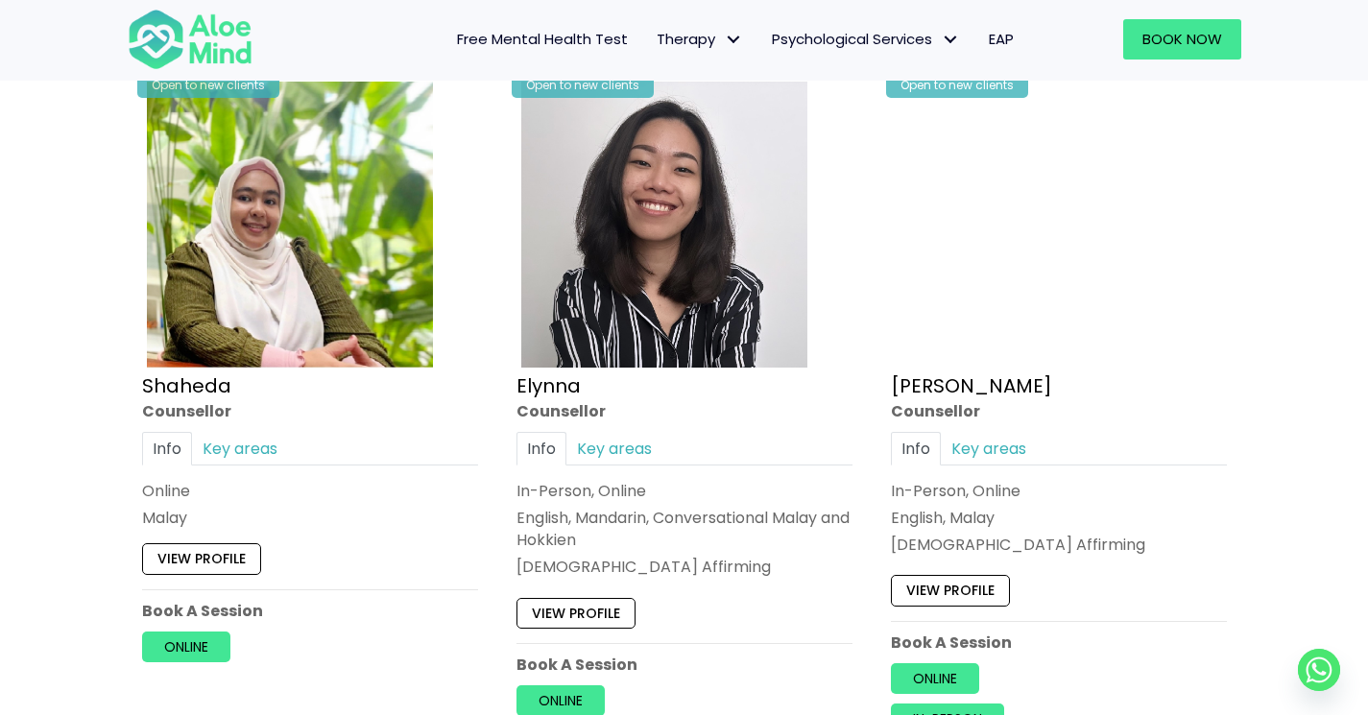
scroll to position [1774, 0]
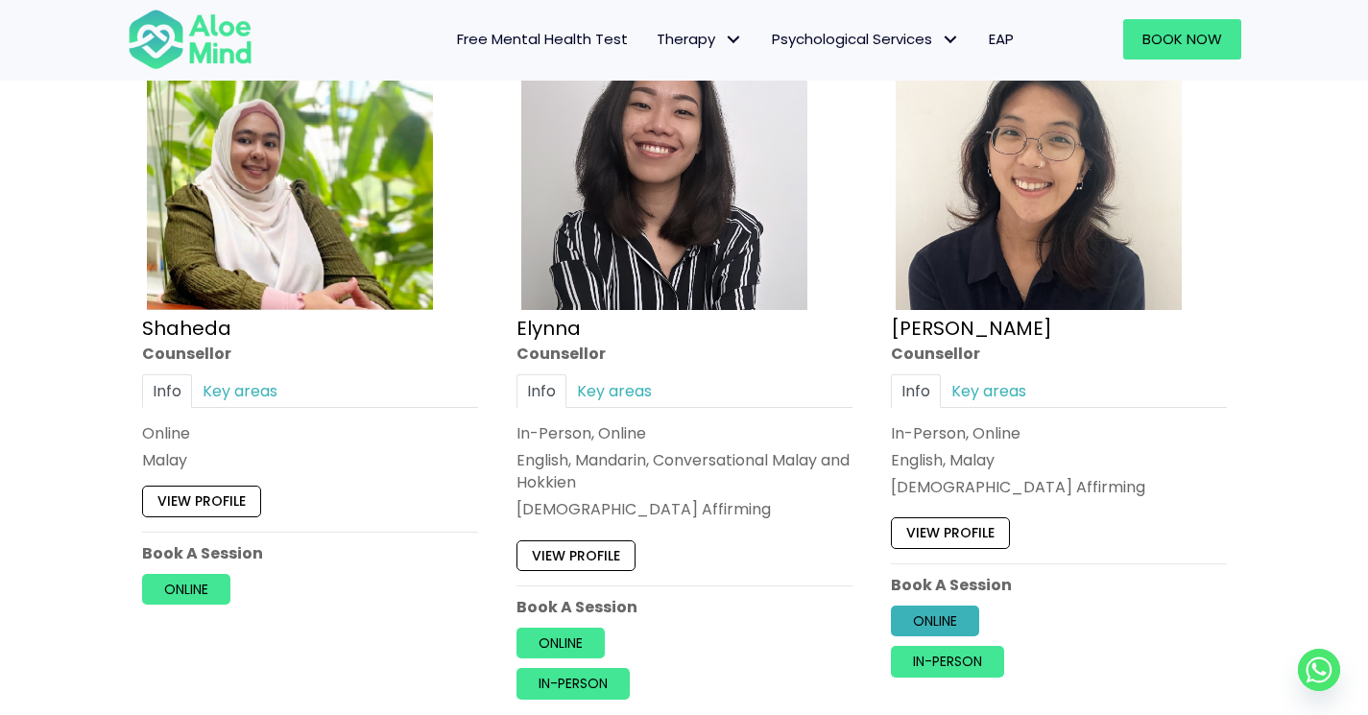
click at [926, 606] on link "Online" at bounding box center [935, 621] width 88 height 31
